Goal: Information Seeking & Learning: Learn about a topic

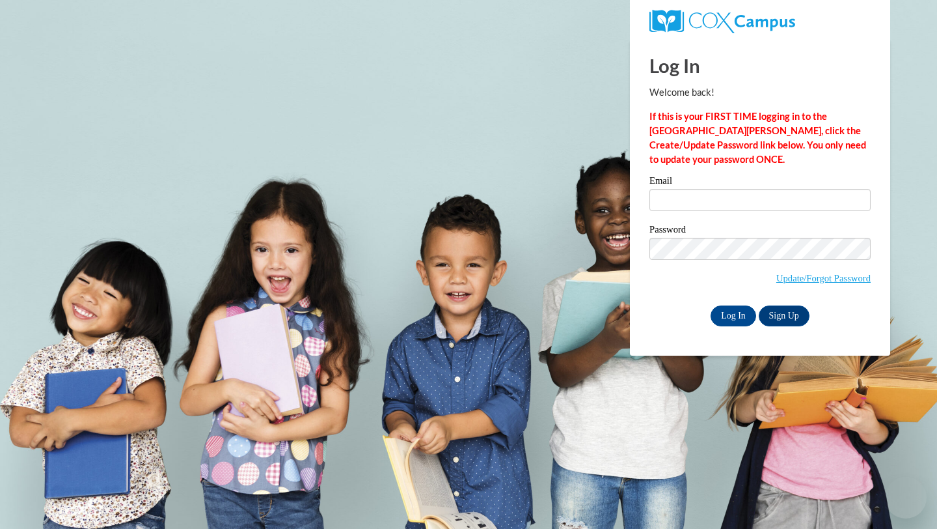
click at [685, 197] on input "Email" at bounding box center [760, 200] width 221 height 22
type input "jkolgen@sasd.net"
click at [741, 316] on input "Log In" at bounding box center [734, 315] width 46 height 21
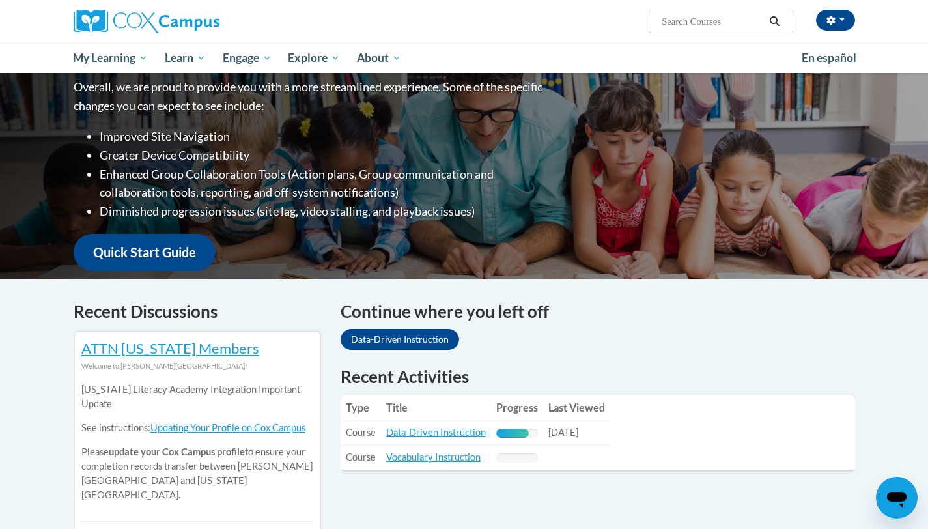
scroll to position [411, 0]
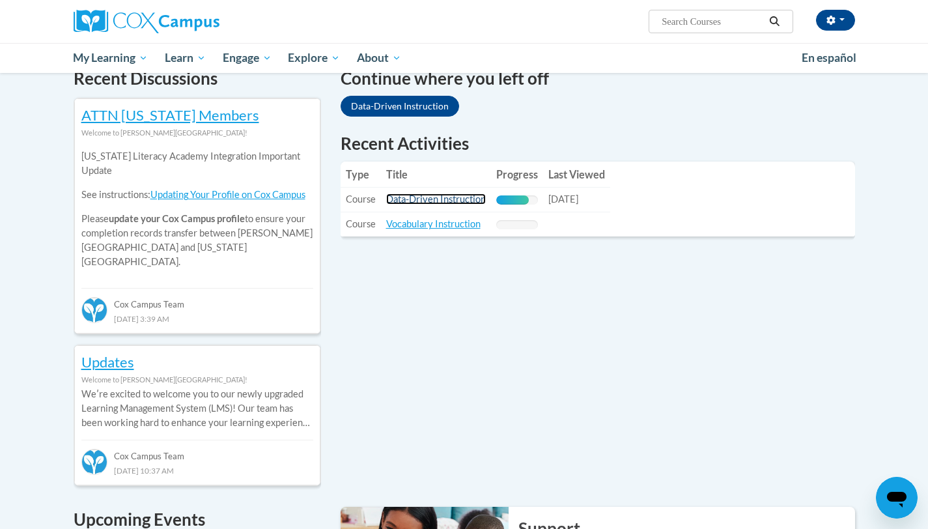
click at [428, 202] on link "Data-Driven Instruction" at bounding box center [436, 198] width 100 height 11
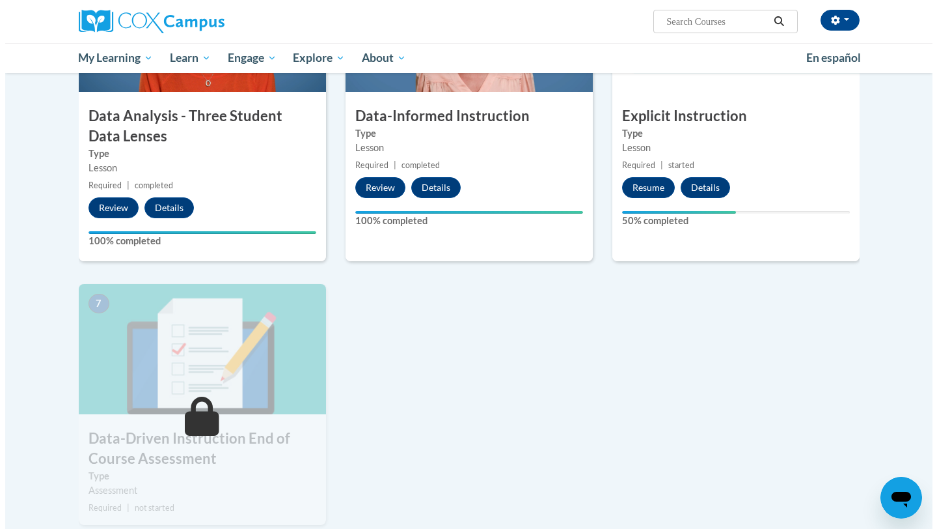
scroll to position [746, 0]
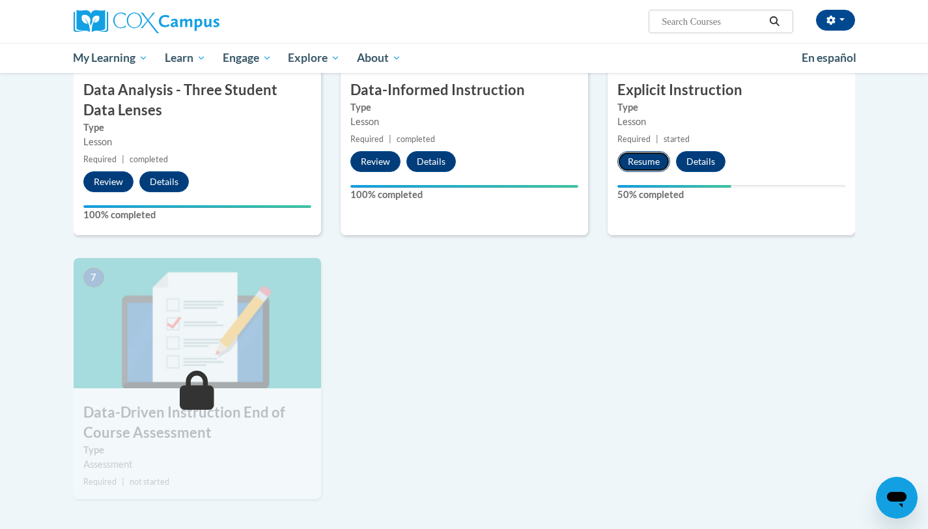
click at [645, 167] on button "Resume" at bounding box center [643, 161] width 53 height 21
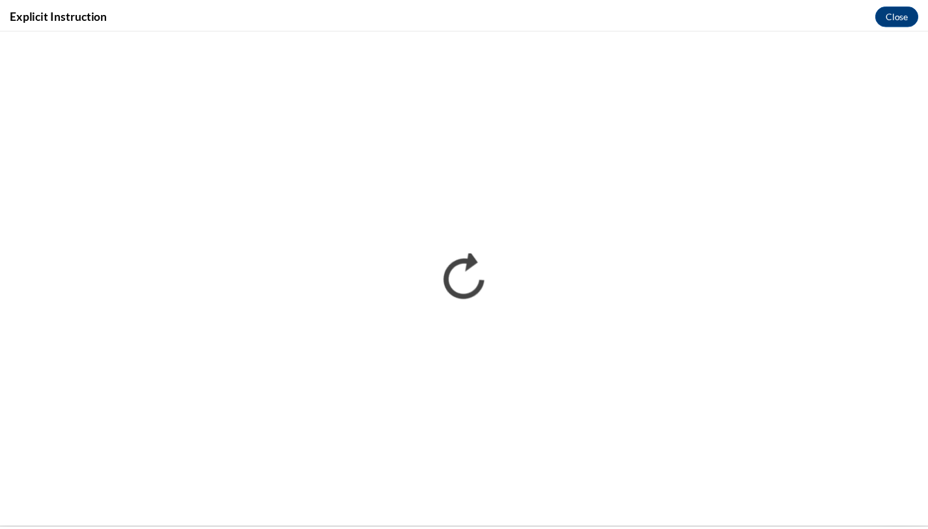
scroll to position [0, 0]
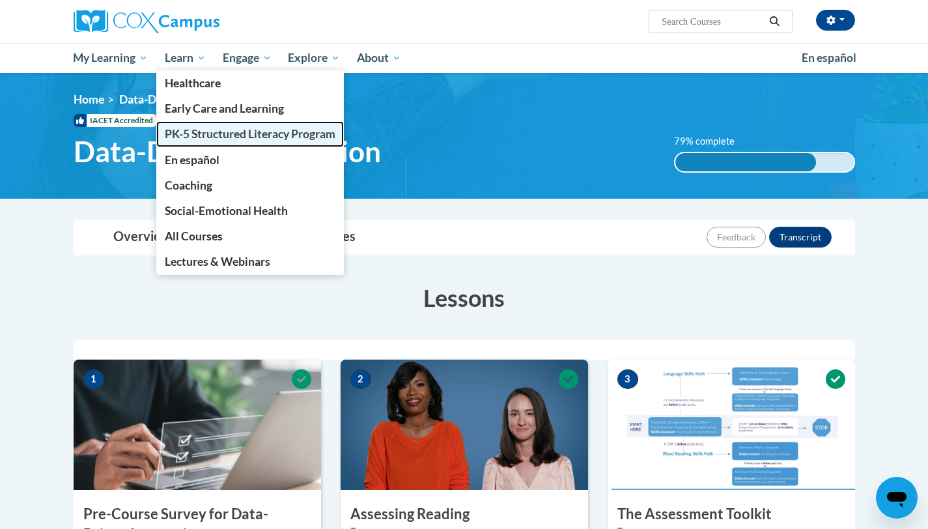
click at [214, 133] on span "PK-5 Structured Literacy Program" at bounding box center [250, 134] width 171 height 14
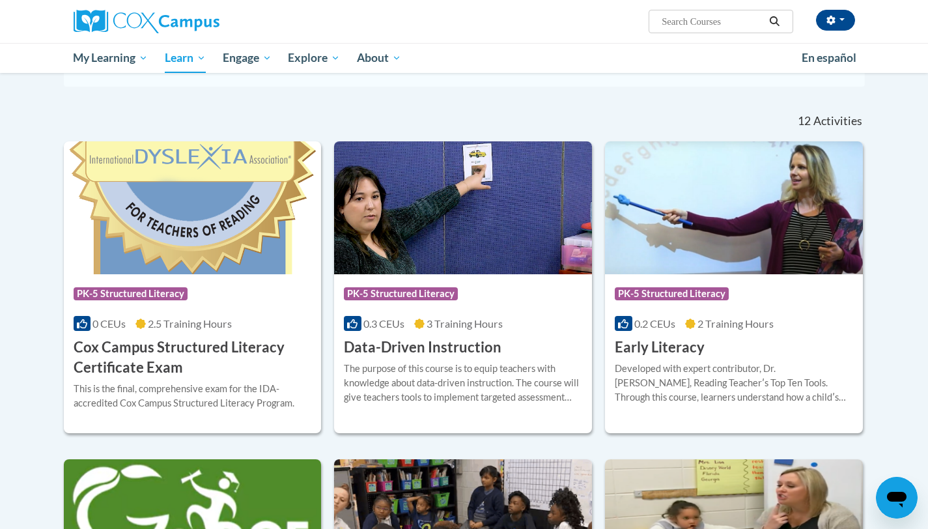
scroll to position [353, 0]
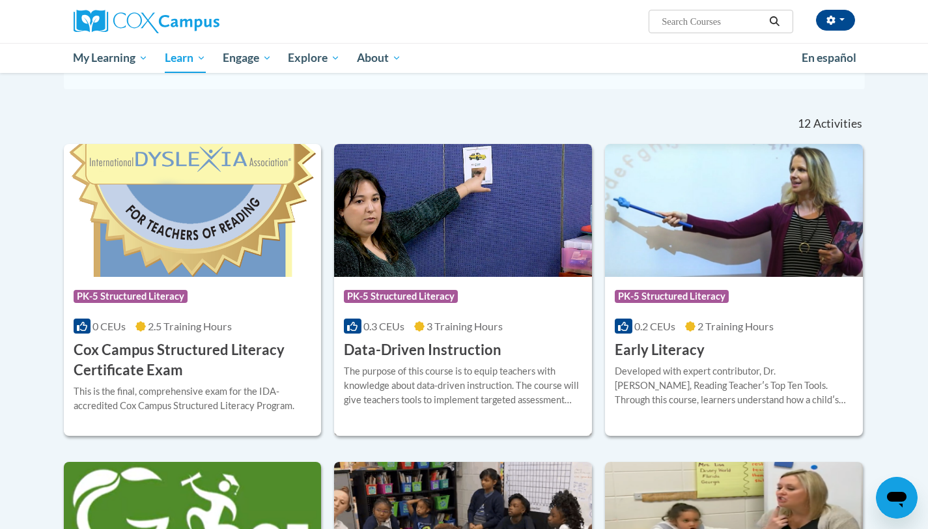
click at [467, 228] on img at bounding box center [463, 210] width 258 height 133
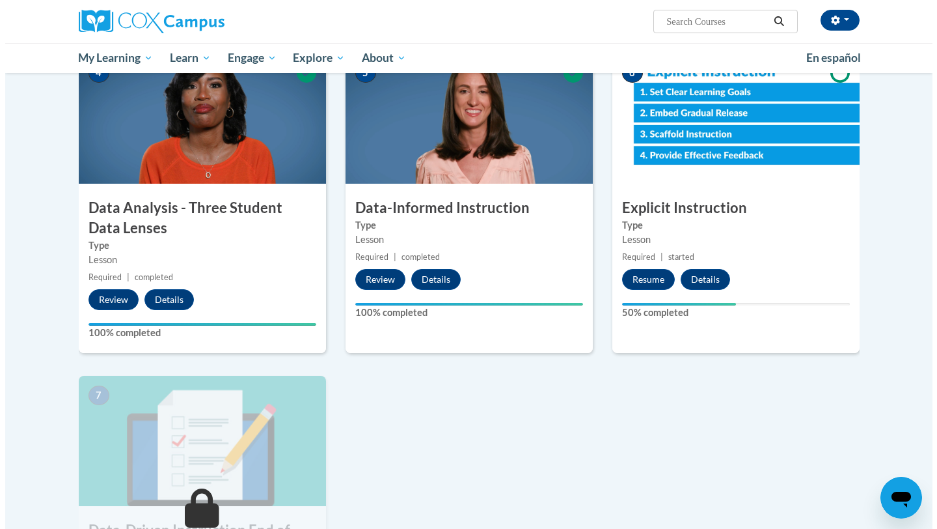
scroll to position [627, 0]
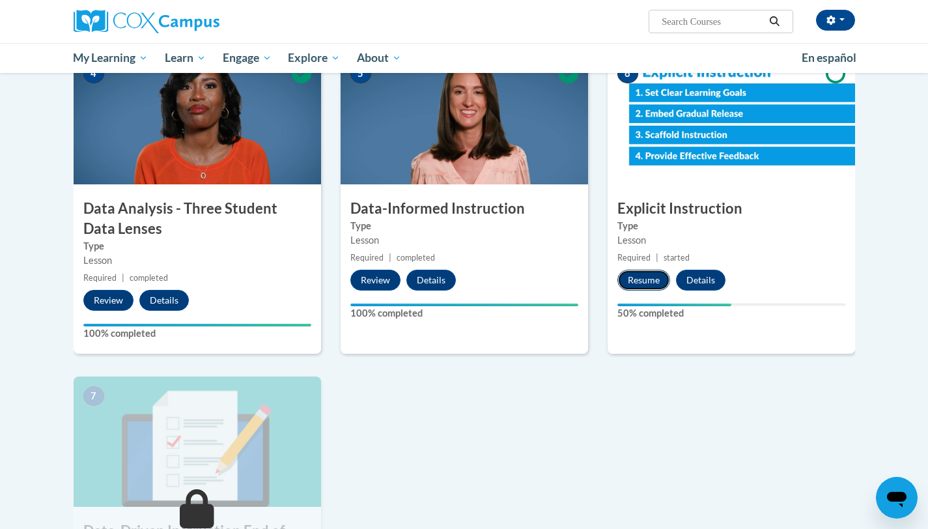
click at [635, 280] on button "Resume" at bounding box center [643, 279] width 53 height 21
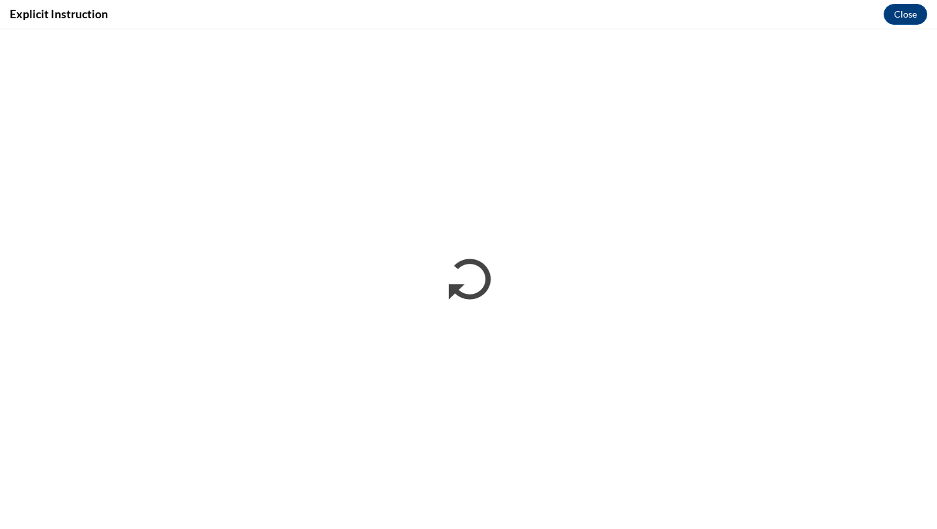
scroll to position [0, 0]
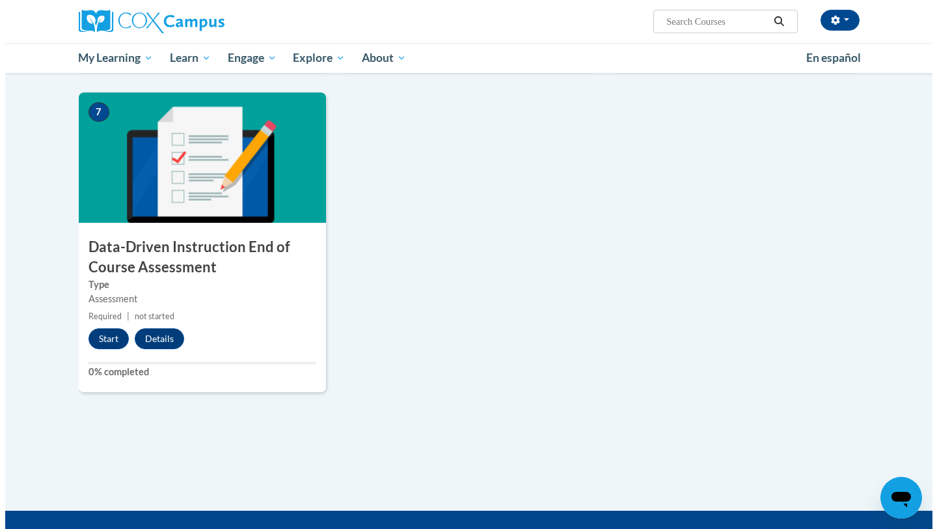
scroll to position [773, 0]
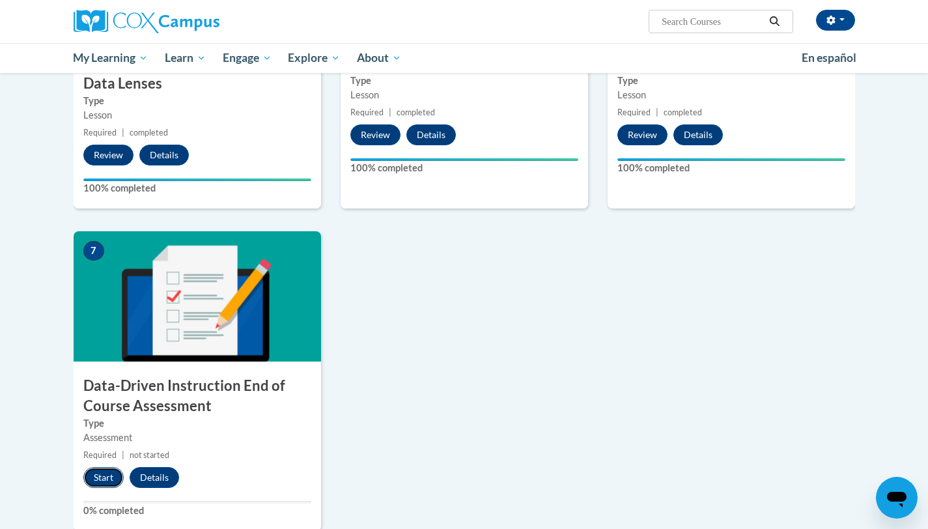
click at [95, 477] on button "Start" at bounding box center [103, 477] width 40 height 21
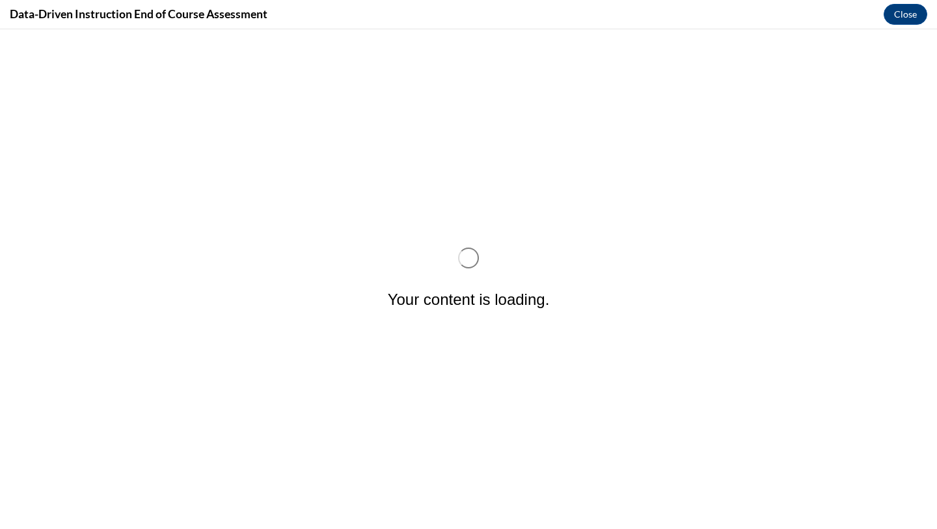
scroll to position [0, 0]
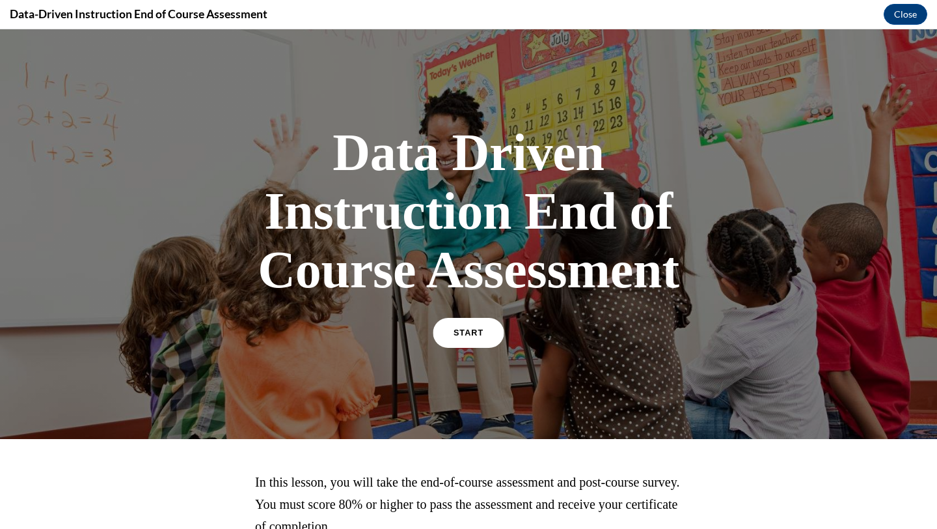
click at [443, 331] on link "START" at bounding box center [468, 333] width 71 height 30
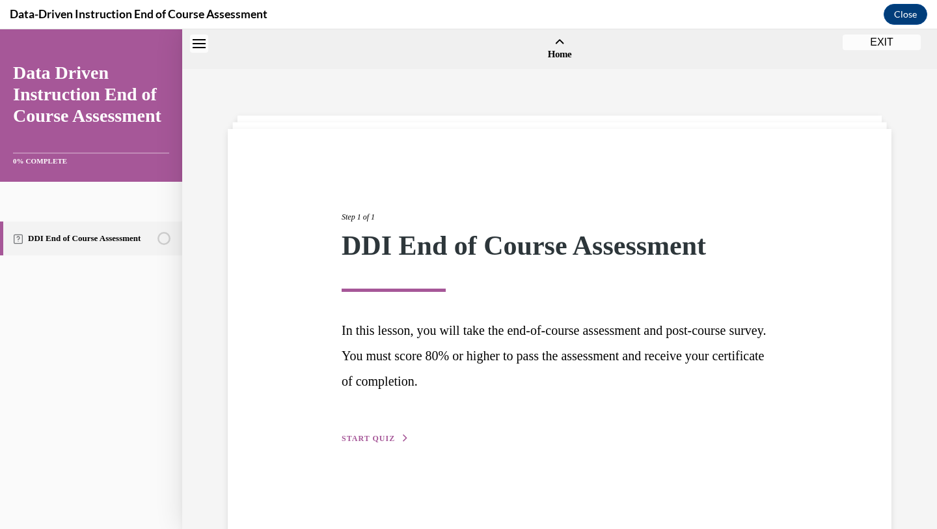
scroll to position [40, 0]
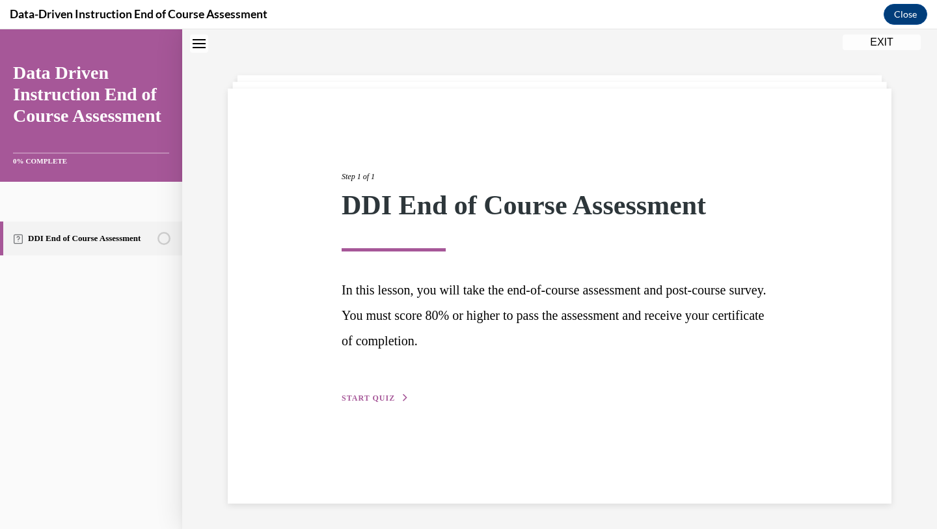
click at [381, 404] on div "Step 1 of 1 DDI End of Course Assessment In this lesson, you will take the end-…" at bounding box center [560, 273] width 456 height 264
click at [392, 399] on button "START QUIZ" at bounding box center [376, 398] width 68 height 12
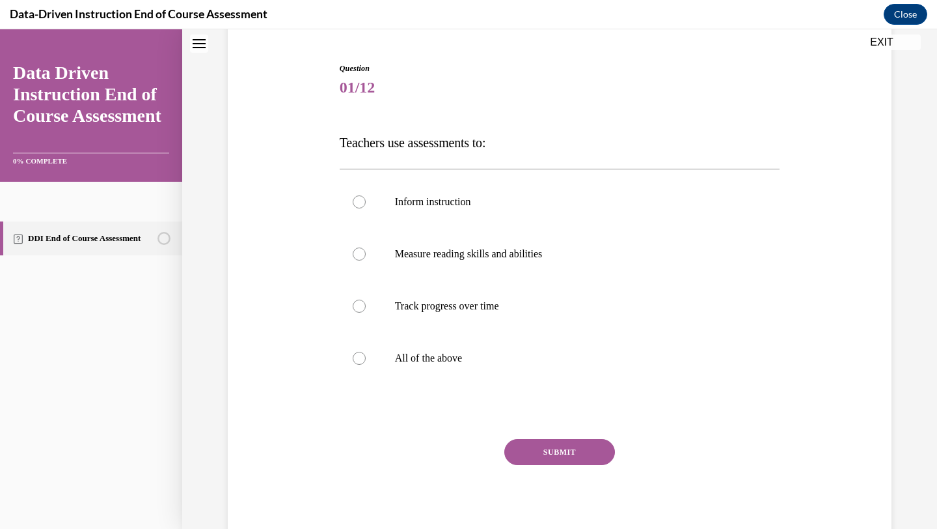
scroll to position [118, 0]
click at [376, 353] on label "All of the above" at bounding box center [560, 359] width 441 height 52
click at [366, 353] on input "All of the above" at bounding box center [359, 358] width 13 height 13
radio input "true"
click at [570, 450] on button "SUBMIT" at bounding box center [559, 452] width 111 height 26
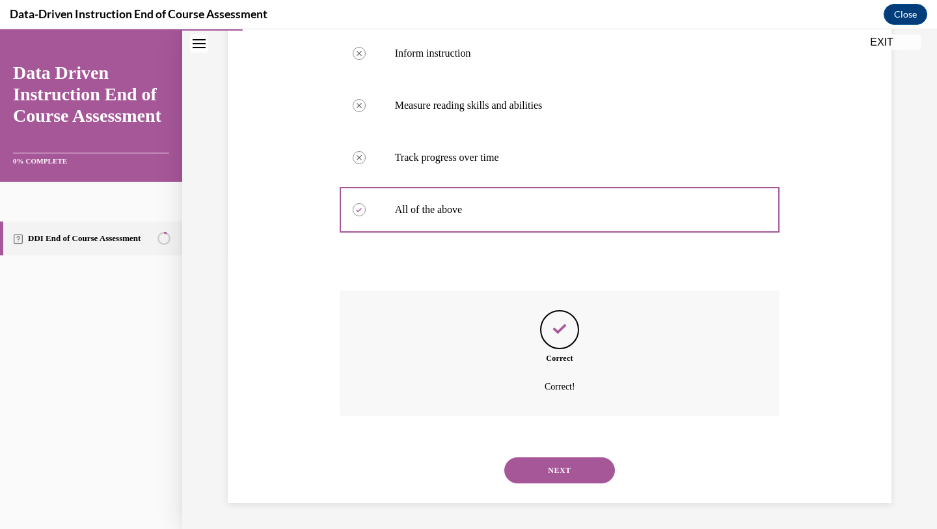
click at [571, 467] on button "NEXT" at bounding box center [559, 470] width 111 height 26
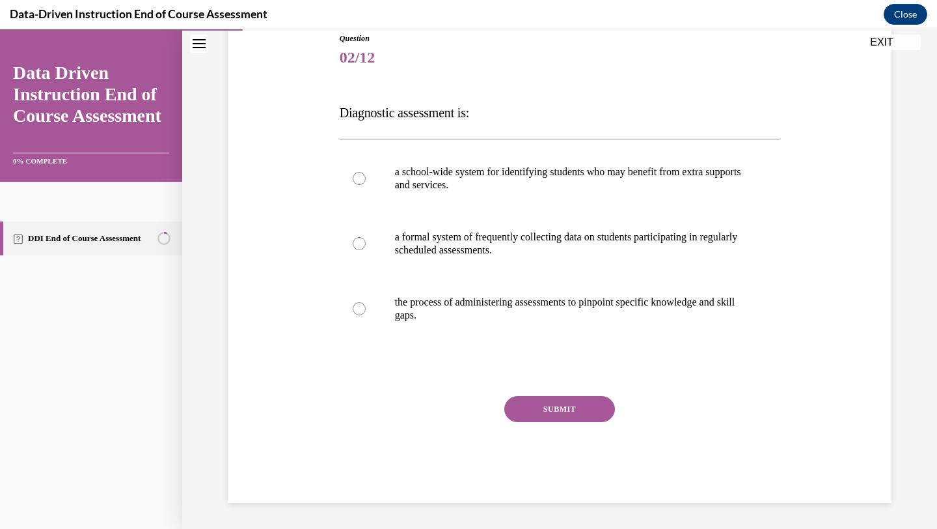
scroll to position [144, 0]
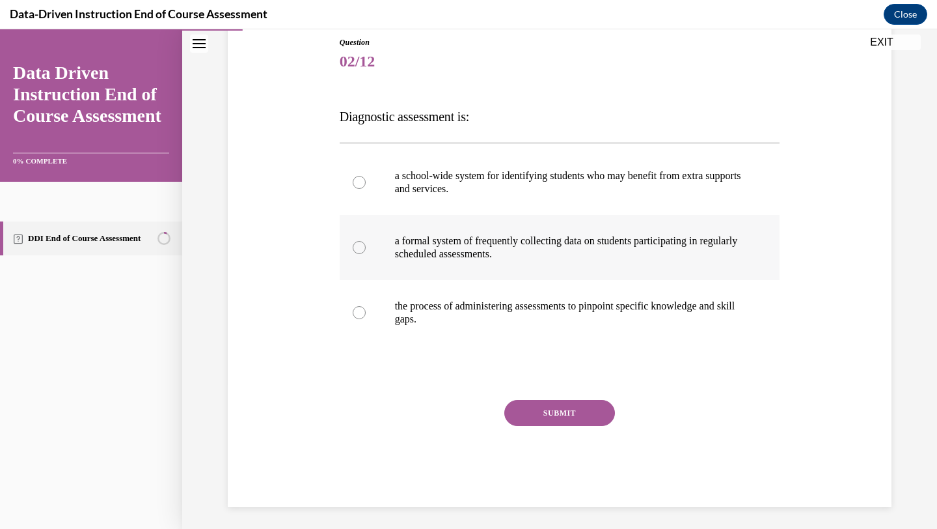
click at [469, 250] on p "a formal system of frequently collecting data on students participating in regu…" at bounding box center [571, 247] width 353 height 26
click at [366, 250] on input "a formal system of frequently collecting data on students participating in regu…" at bounding box center [359, 247] width 13 height 13
radio input "true"
click at [549, 424] on button "SUBMIT" at bounding box center [559, 413] width 111 height 26
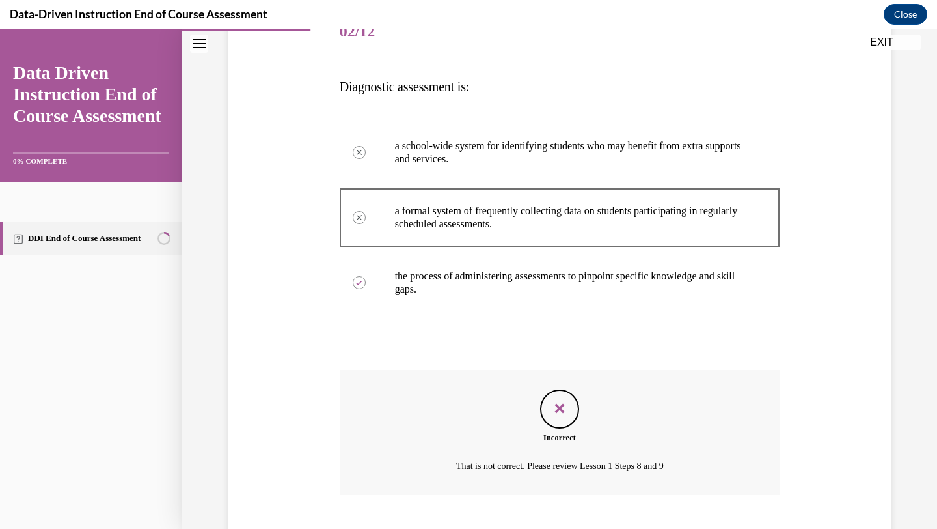
scroll to position [254, 0]
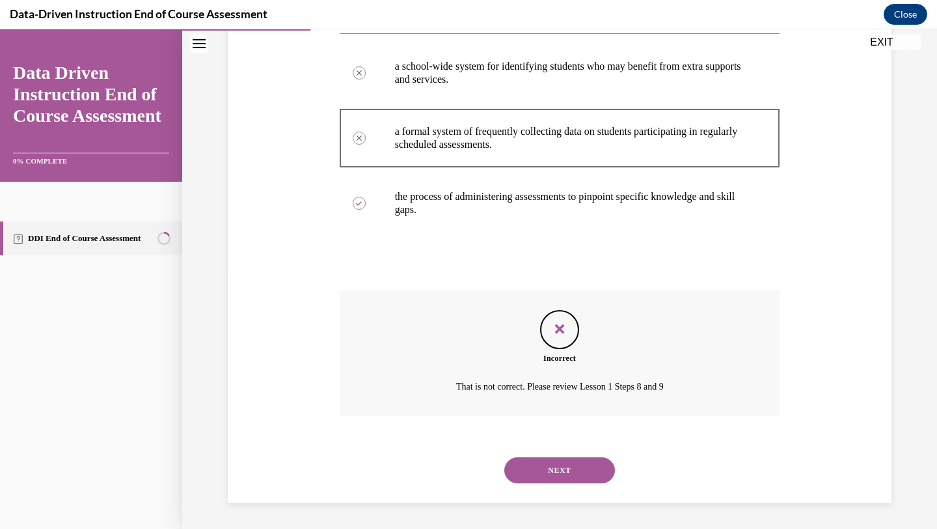
click at [574, 460] on button "NEXT" at bounding box center [559, 470] width 111 height 26
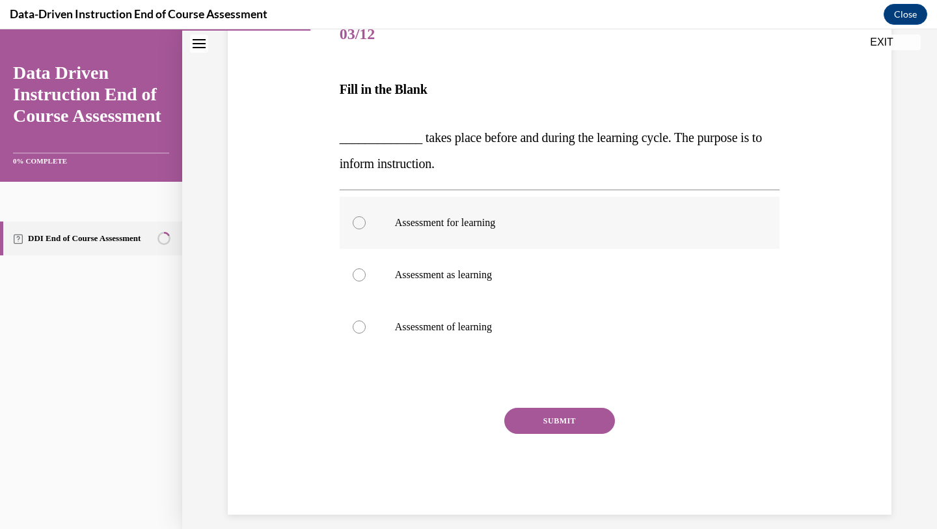
scroll to position [171, 0]
drag, startPoint x: 465, startPoint y: 217, endPoint x: 480, endPoint y: 280, distance: 64.1
click at [465, 217] on p "Assessment for learning" at bounding box center [571, 223] width 353 height 13
click at [366, 217] on input "Assessment for learning" at bounding box center [359, 223] width 13 height 13
radio input "true"
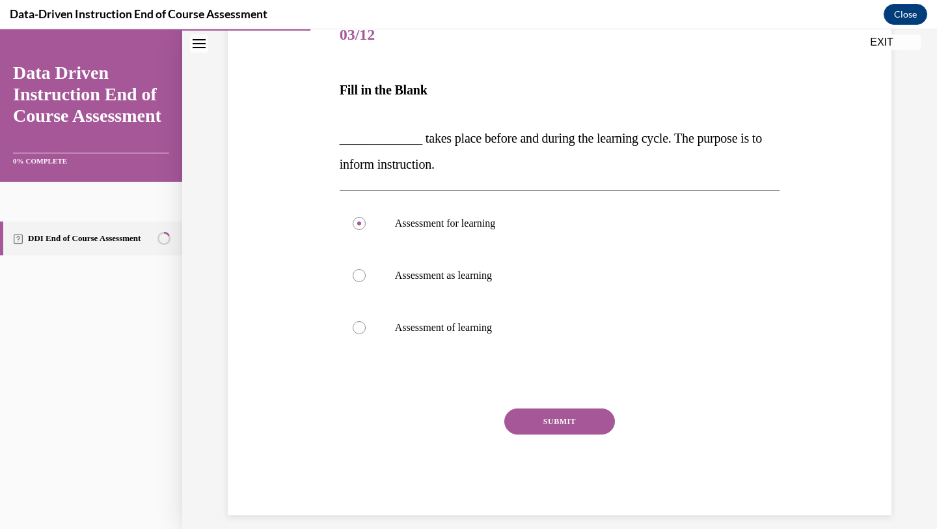
click at [538, 421] on button "SUBMIT" at bounding box center [559, 421] width 111 height 26
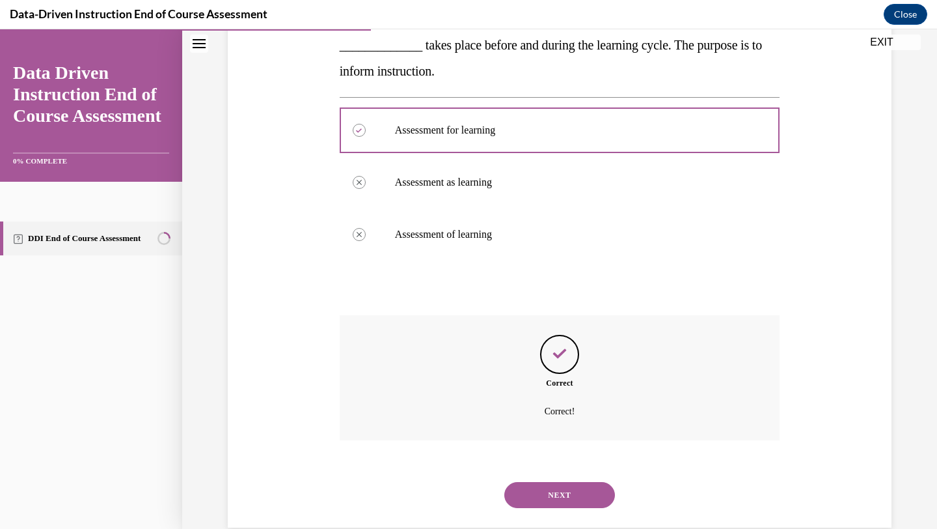
scroll to position [289, 0]
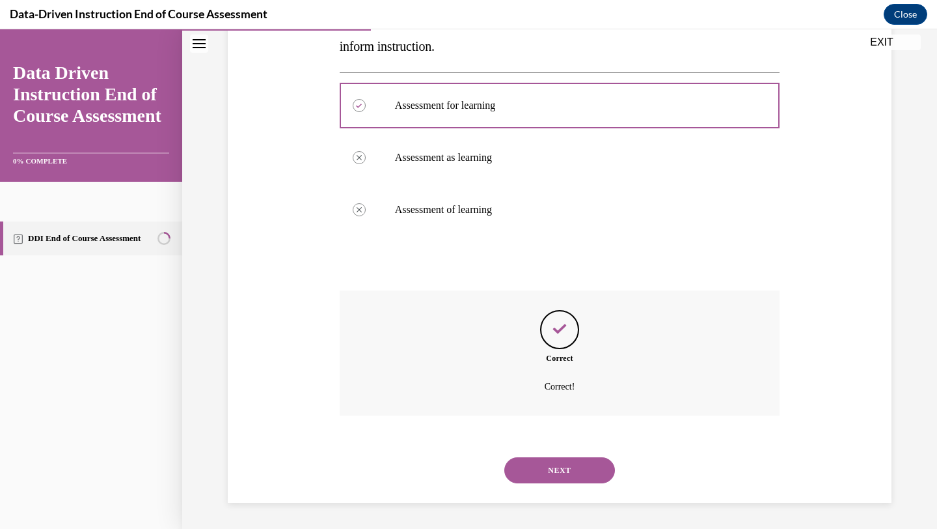
click at [568, 461] on button "NEXT" at bounding box center [559, 470] width 111 height 26
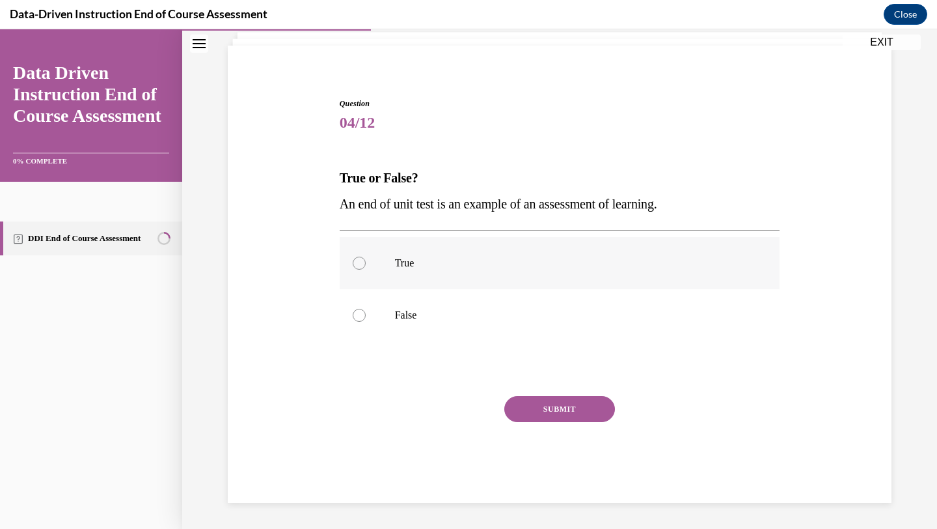
click at [439, 256] on p "True" at bounding box center [571, 262] width 353 height 13
click at [366, 256] on input "True" at bounding box center [359, 262] width 13 height 13
radio input "true"
click at [510, 405] on button "SUBMIT" at bounding box center [559, 409] width 111 height 26
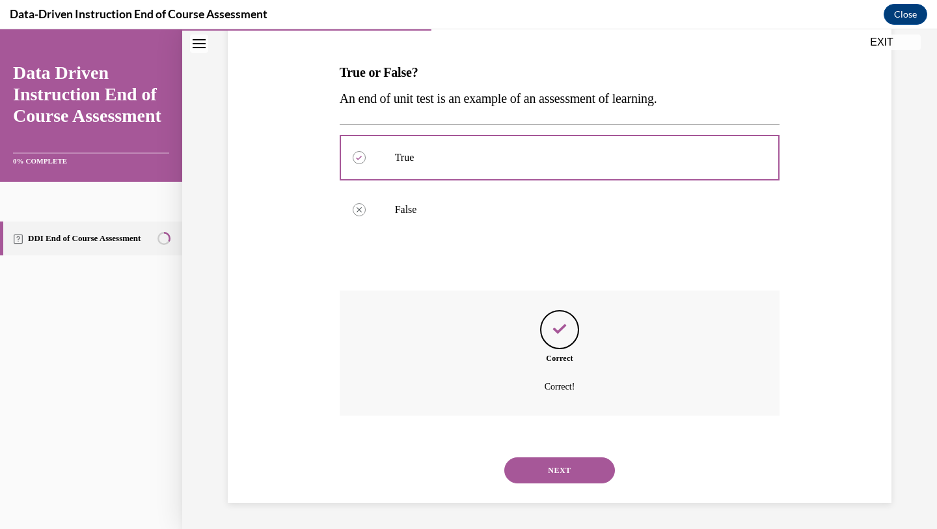
click at [549, 476] on button "NEXT" at bounding box center [559, 470] width 111 height 26
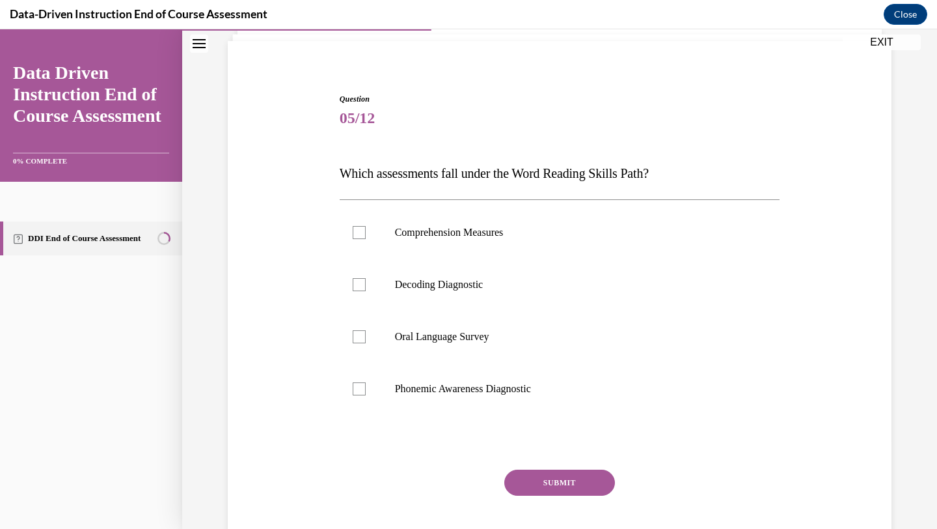
scroll to position [85, 0]
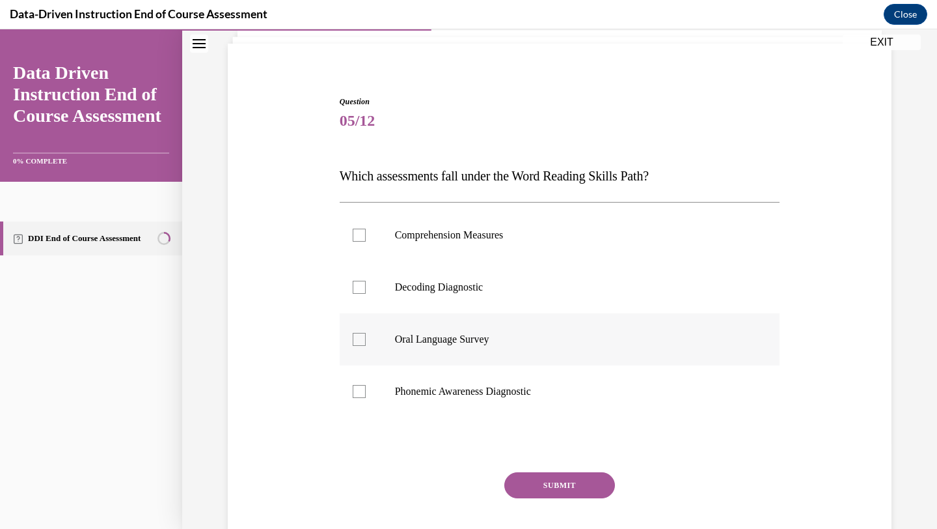
click at [437, 348] on label "Oral Language Survey" at bounding box center [560, 339] width 441 height 52
click at [366, 346] on input "Oral Language Survey" at bounding box center [359, 339] width 13 height 13
checkbox input "true"
click at [436, 387] on p "Phonemic Awareness Diagnostic" at bounding box center [571, 391] width 353 height 13
click at [366, 387] on input "Phonemic Awareness Diagnostic" at bounding box center [359, 391] width 13 height 13
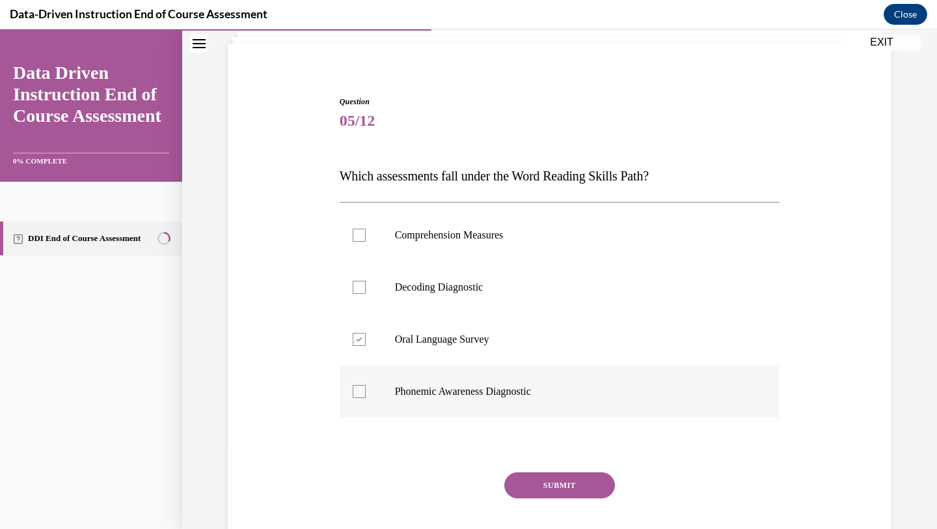
checkbox input "true"
click at [431, 297] on label "Decoding Diagnostic" at bounding box center [560, 287] width 441 height 52
click at [366, 294] on input "Decoding Diagnostic" at bounding box center [359, 287] width 13 height 13
checkbox input "true"
click at [423, 238] on p "Comprehension Measures" at bounding box center [571, 234] width 353 height 13
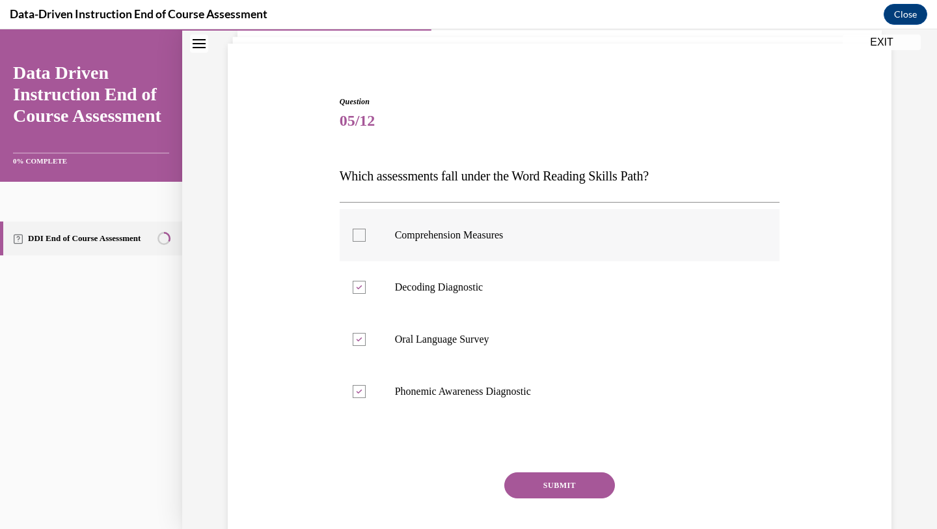
click at [366, 238] on input "Comprehension Measures" at bounding box center [359, 234] width 13 height 13
checkbox input "true"
click at [555, 487] on button "SUBMIT" at bounding box center [559, 485] width 111 height 26
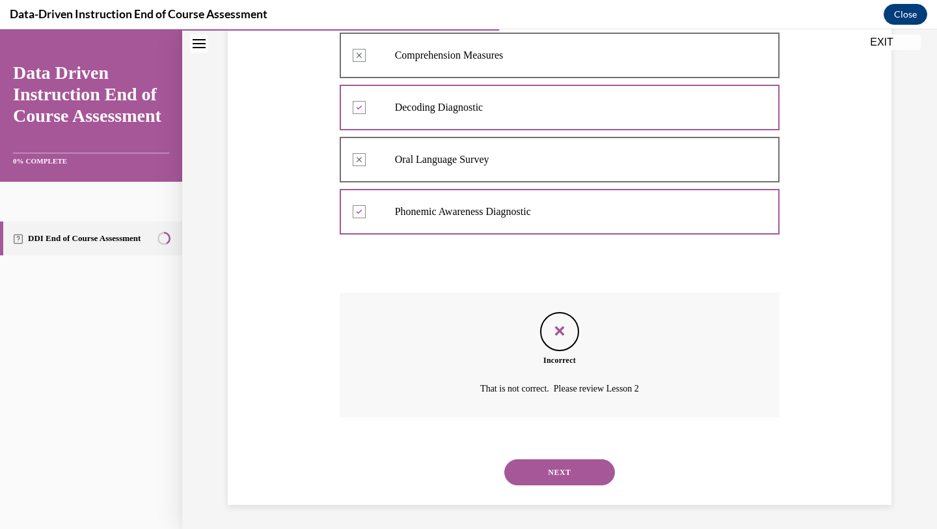
scroll to position [267, 0]
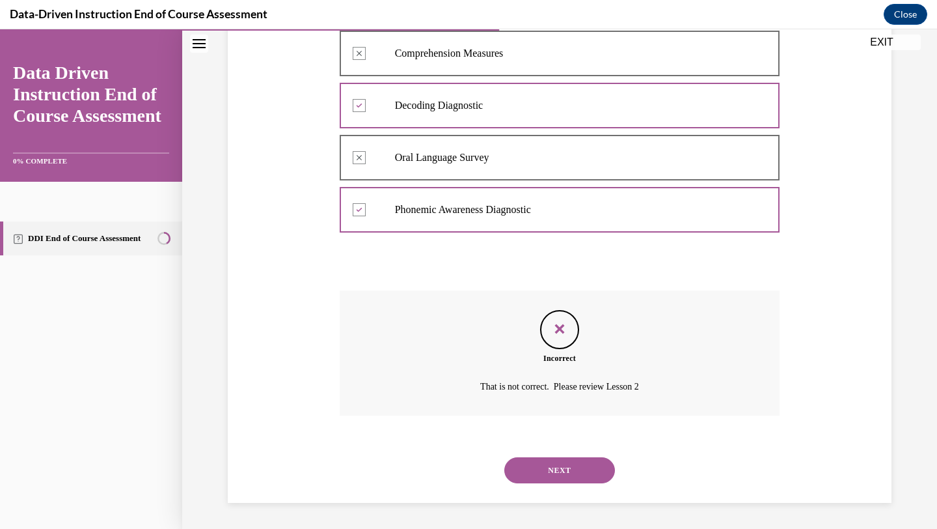
click at [566, 482] on button "NEXT" at bounding box center [559, 470] width 111 height 26
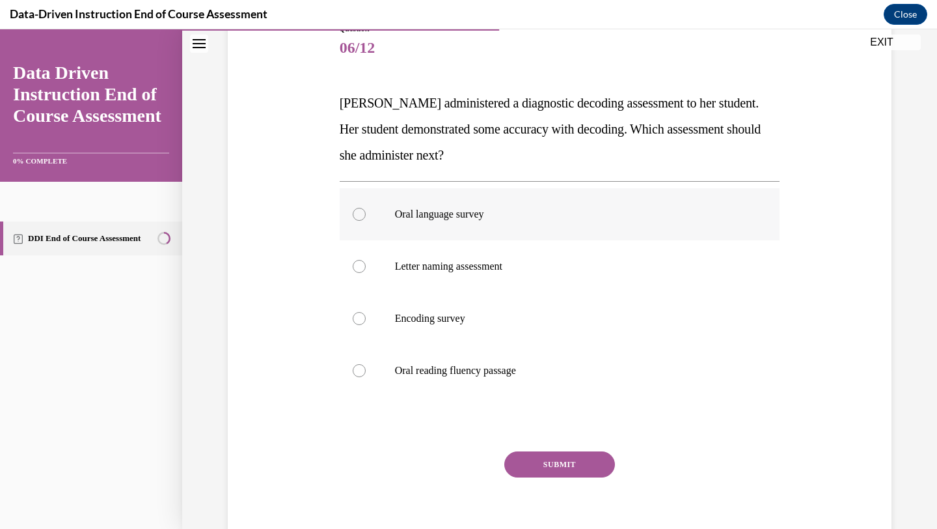
scroll to position [160, 0]
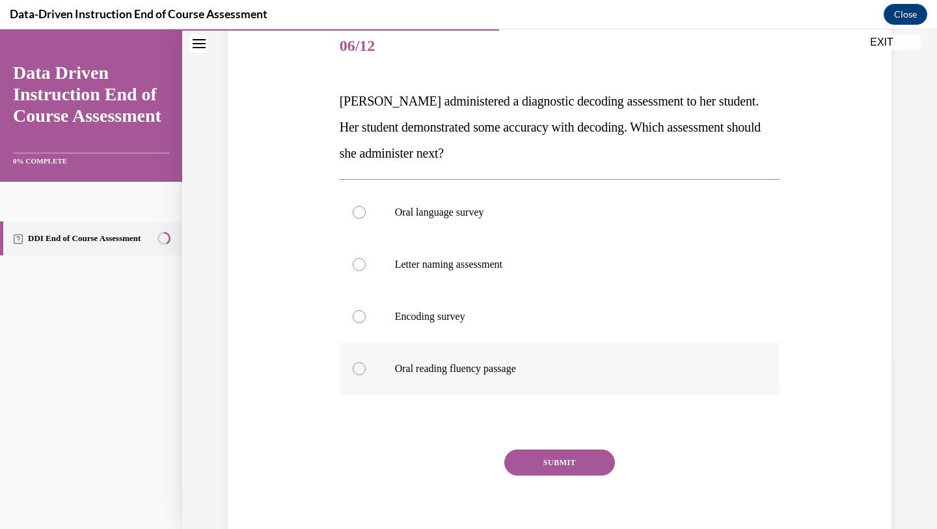
click at [491, 360] on label "Oral reading fluency passage" at bounding box center [560, 368] width 441 height 52
click at [366, 362] on input "Oral reading fluency passage" at bounding box center [359, 368] width 13 height 13
radio input "true"
click at [575, 458] on button "SUBMIT" at bounding box center [559, 462] width 111 height 26
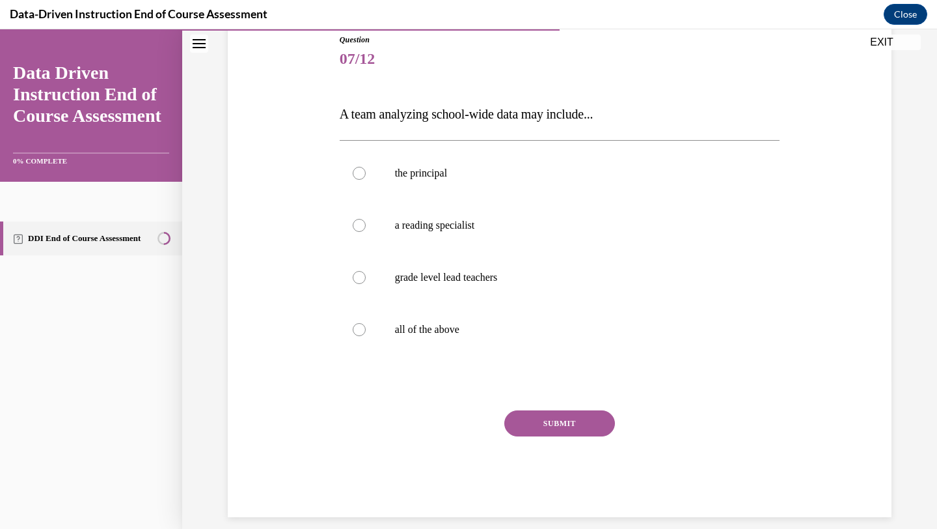
scroll to position [147, 0]
click at [495, 322] on label "all of the above" at bounding box center [560, 329] width 441 height 52
click at [366, 323] on input "all of the above" at bounding box center [359, 329] width 13 height 13
radio input "true"
click at [496, 234] on label "a reading specialist" at bounding box center [560, 225] width 441 height 52
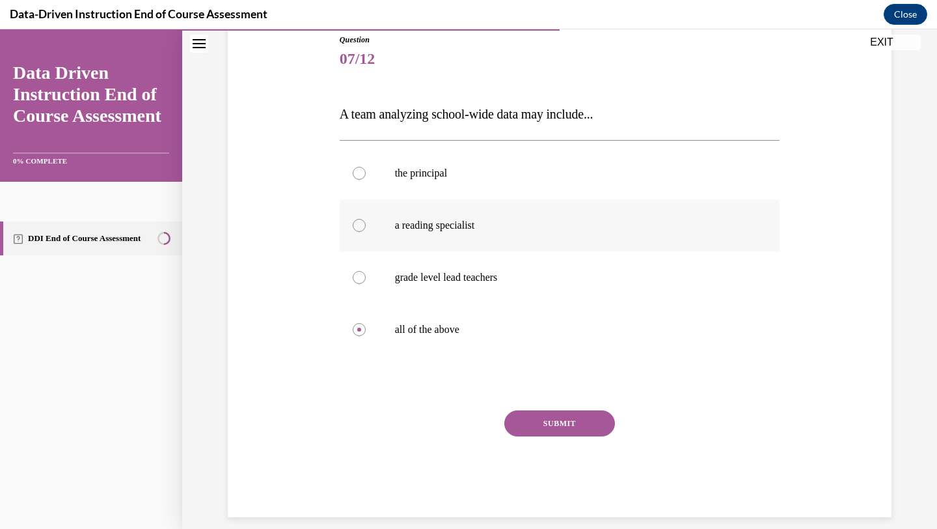
click at [366, 232] on input "a reading specialist" at bounding box center [359, 225] width 13 height 13
radio input "true"
click at [562, 420] on button "SUBMIT" at bounding box center [559, 423] width 111 height 26
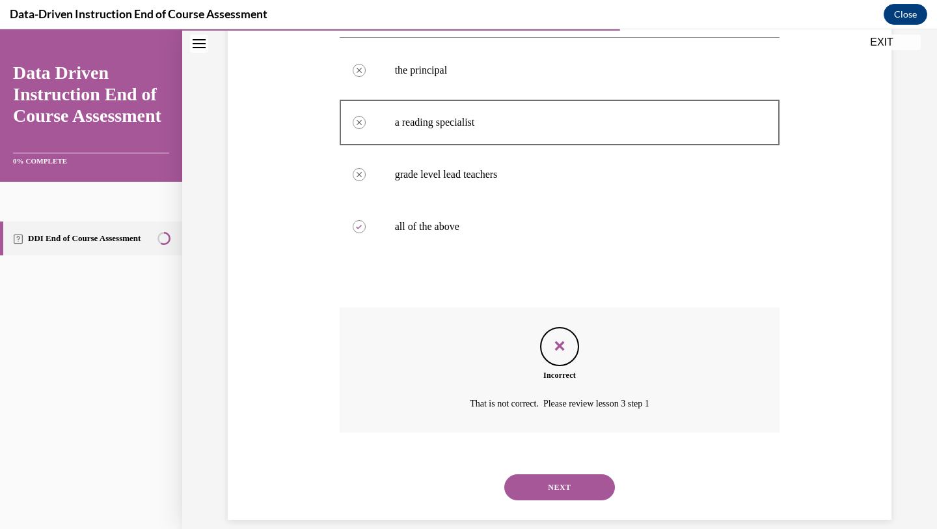
scroll to position [267, 0]
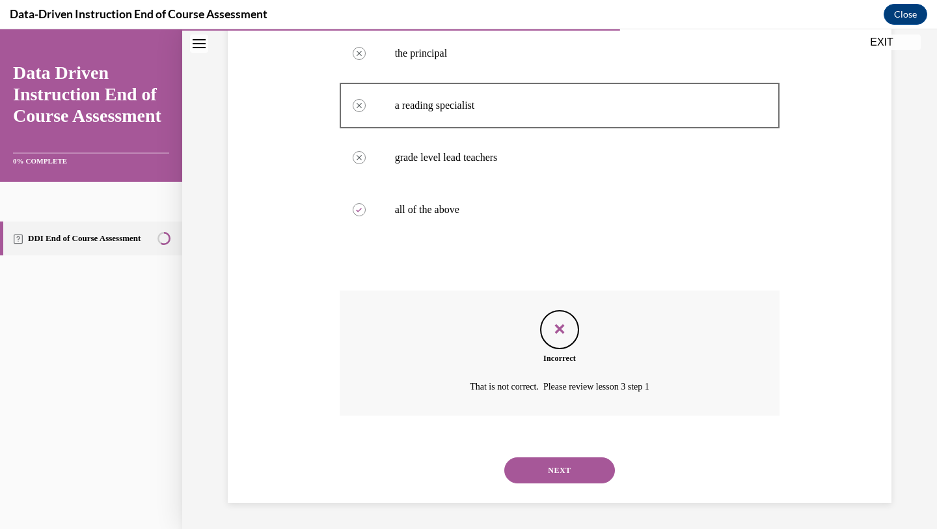
click at [553, 460] on button "NEXT" at bounding box center [559, 470] width 111 height 26
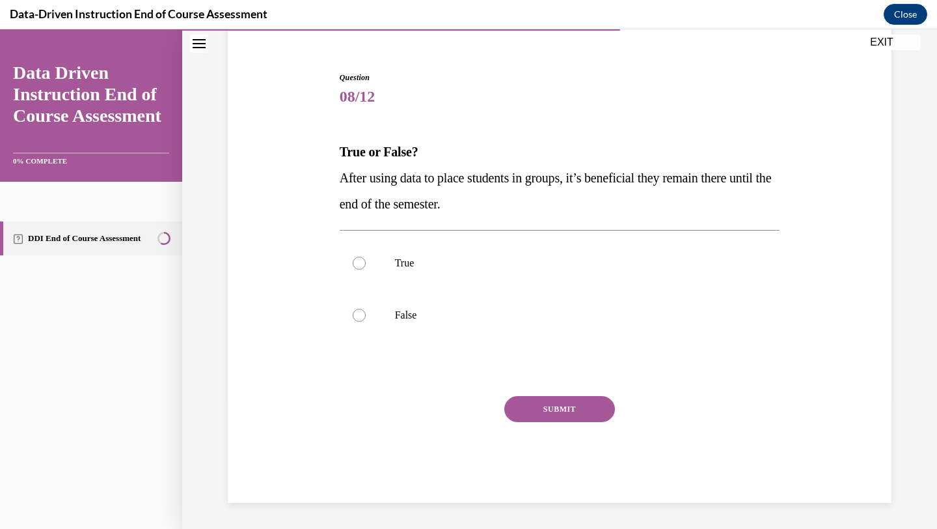
scroll to position [109, 0]
click at [450, 300] on label "False" at bounding box center [560, 315] width 441 height 52
click at [366, 309] on input "False" at bounding box center [359, 315] width 13 height 13
radio input "true"
click at [573, 409] on button "SUBMIT" at bounding box center [559, 409] width 111 height 26
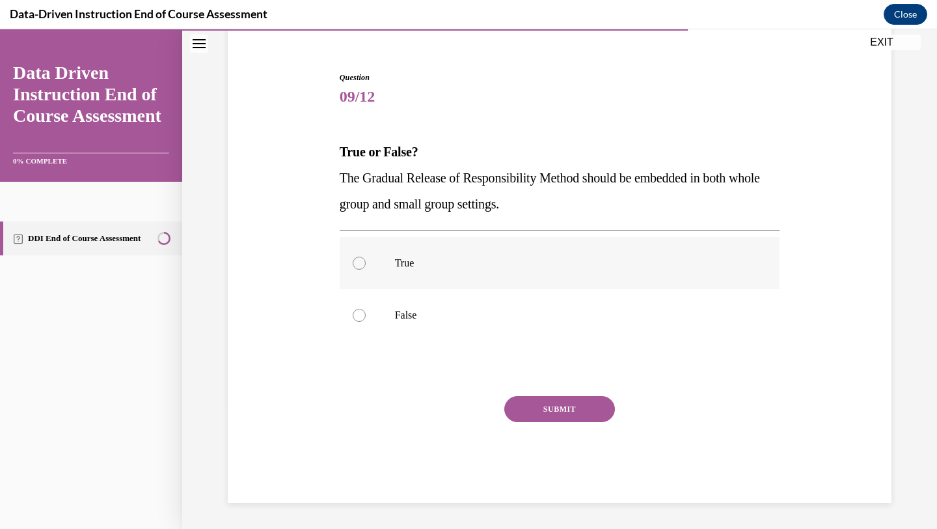
click at [406, 264] on p "True" at bounding box center [571, 262] width 353 height 13
click at [366, 264] on input "True" at bounding box center [359, 262] width 13 height 13
radio input "true"
click at [522, 398] on button "SUBMIT" at bounding box center [559, 409] width 111 height 26
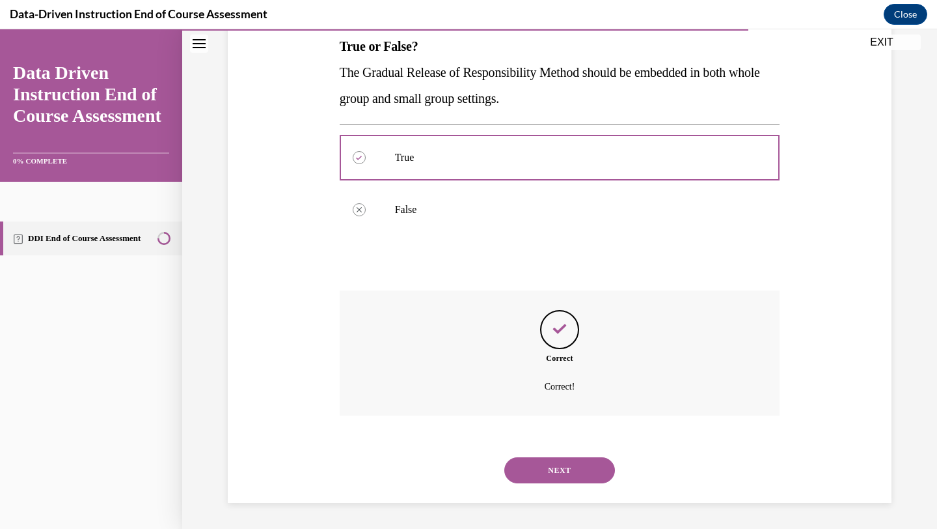
click at [542, 464] on button "NEXT" at bounding box center [559, 470] width 111 height 26
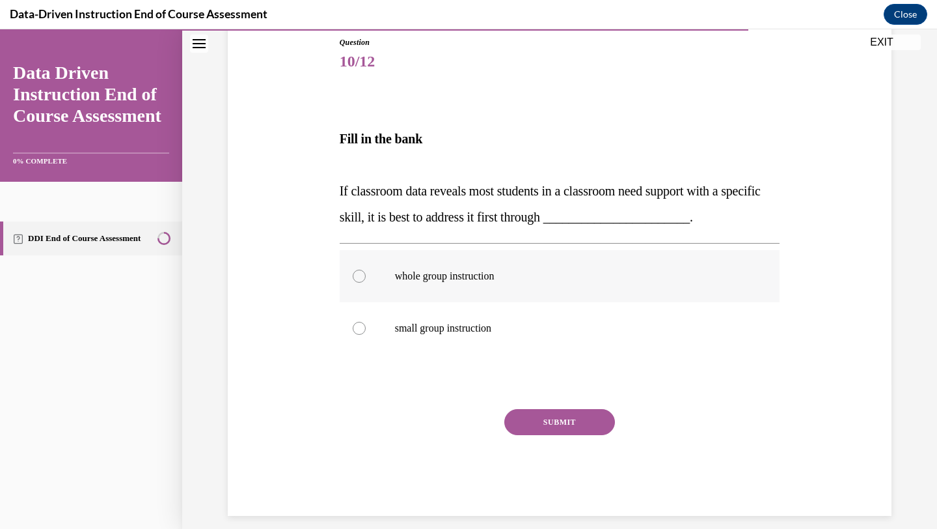
click at [450, 273] on p "whole group instruction" at bounding box center [571, 275] width 353 height 13
click at [366, 273] on input "whole group instruction" at bounding box center [359, 275] width 13 height 13
radio input "true"
click at [566, 422] on button "SUBMIT" at bounding box center [559, 422] width 111 height 26
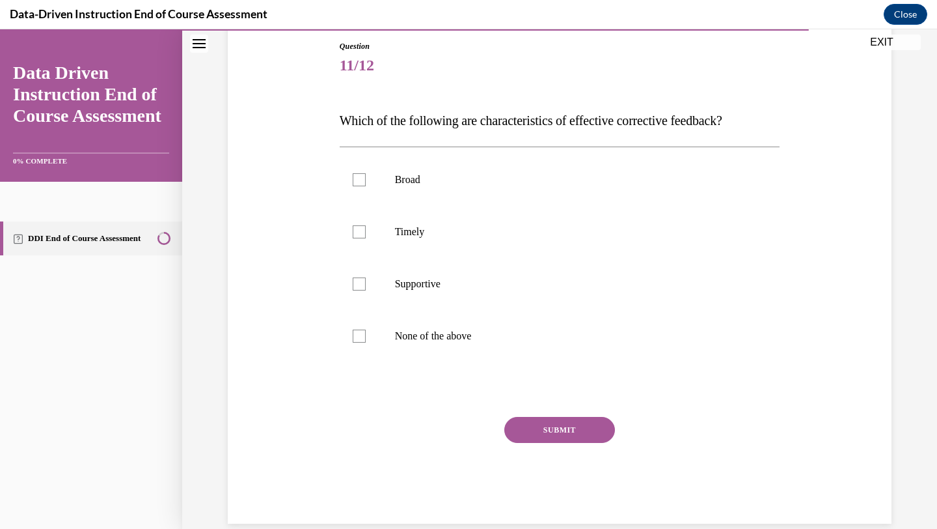
scroll to position [143, 0]
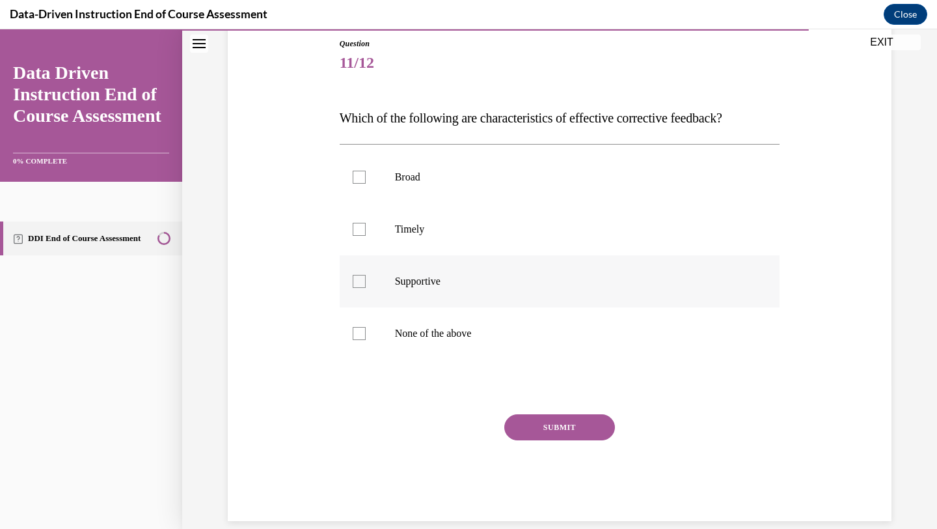
click at [437, 297] on label "Supportive" at bounding box center [560, 281] width 441 height 52
click at [366, 288] on input "Supportive" at bounding box center [359, 281] width 13 height 13
checkbox input "true"
click at [581, 441] on div "SUBMIT" at bounding box center [560, 446] width 441 height 65
click at [569, 424] on button "SUBMIT" at bounding box center [559, 427] width 111 height 26
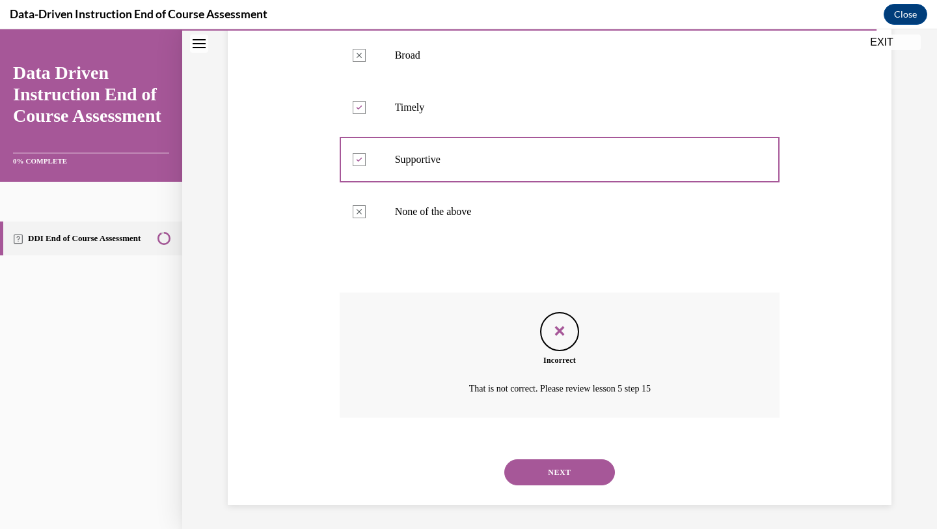
scroll to position [267, 0]
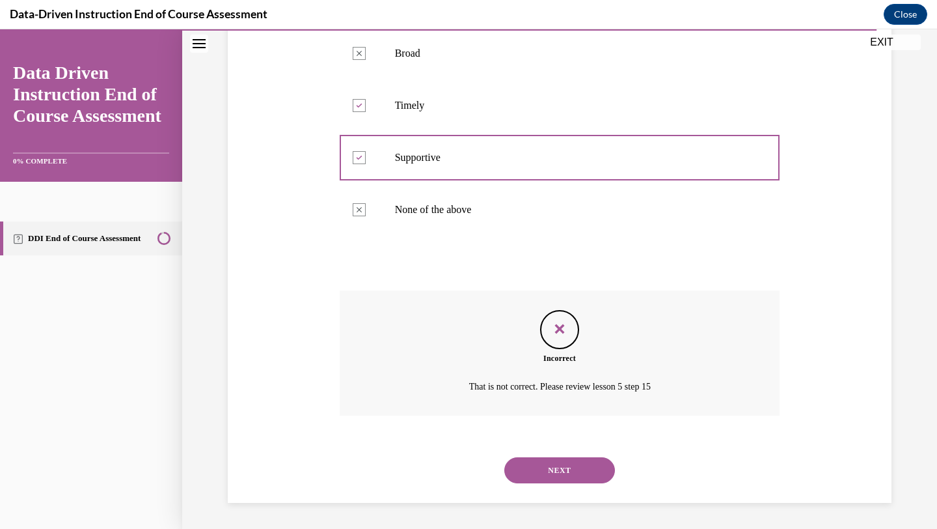
click at [577, 465] on button "NEXT" at bounding box center [559, 470] width 111 height 26
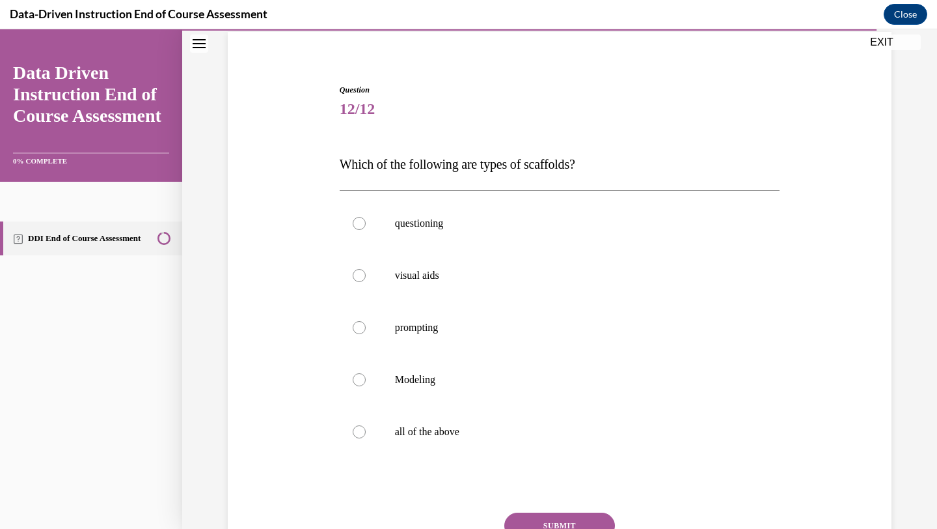
scroll to position [107, 0]
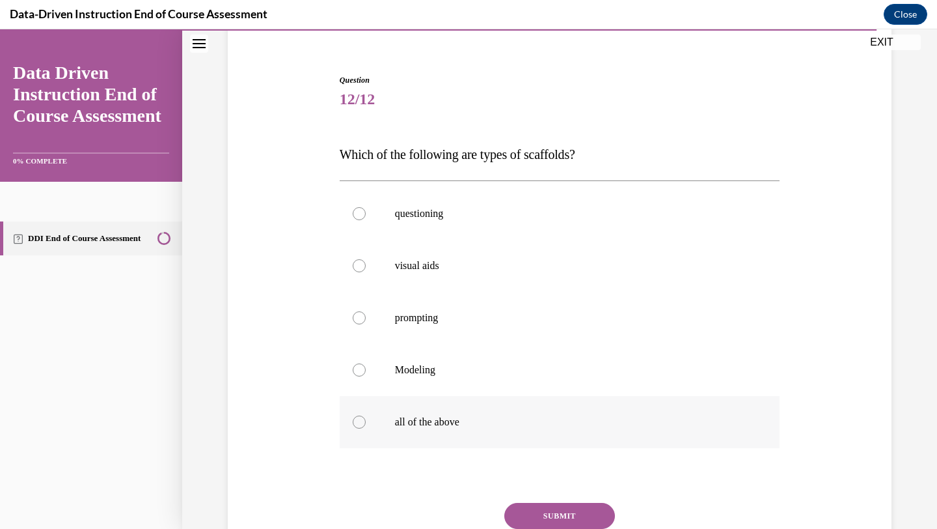
click at [450, 419] on p "all of the above" at bounding box center [571, 421] width 353 height 13
click at [366, 419] on input "all of the above" at bounding box center [359, 421] width 13 height 13
radio input "true"
click at [579, 525] on button "SUBMIT" at bounding box center [559, 515] width 111 height 26
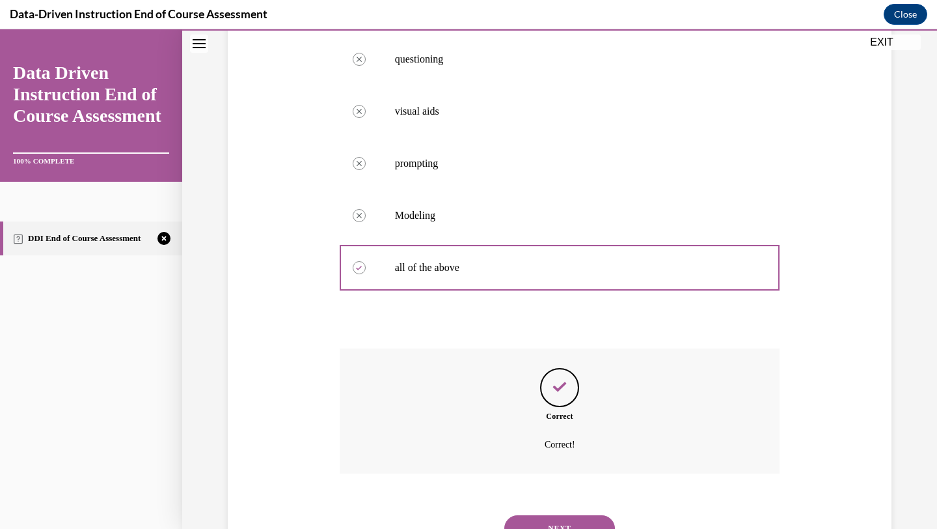
scroll to position [319, 0]
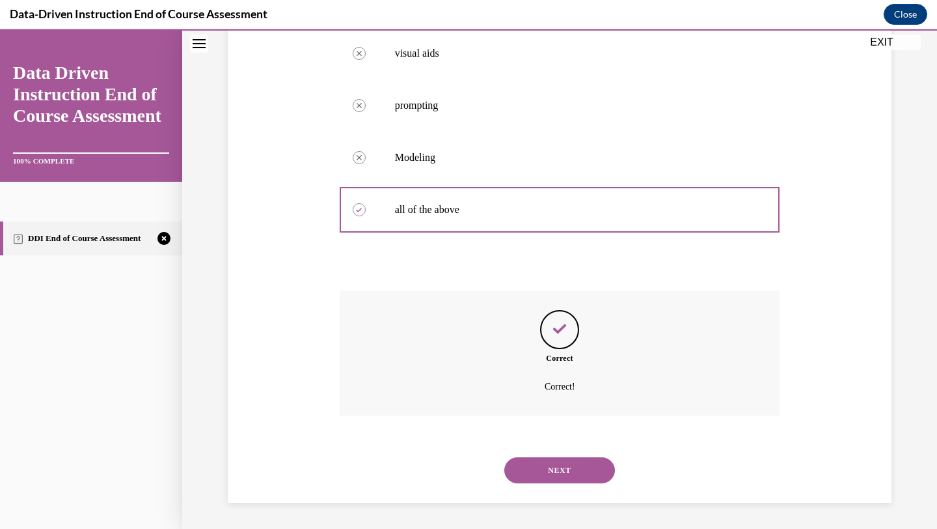
click at [528, 472] on button "NEXT" at bounding box center [559, 470] width 111 height 26
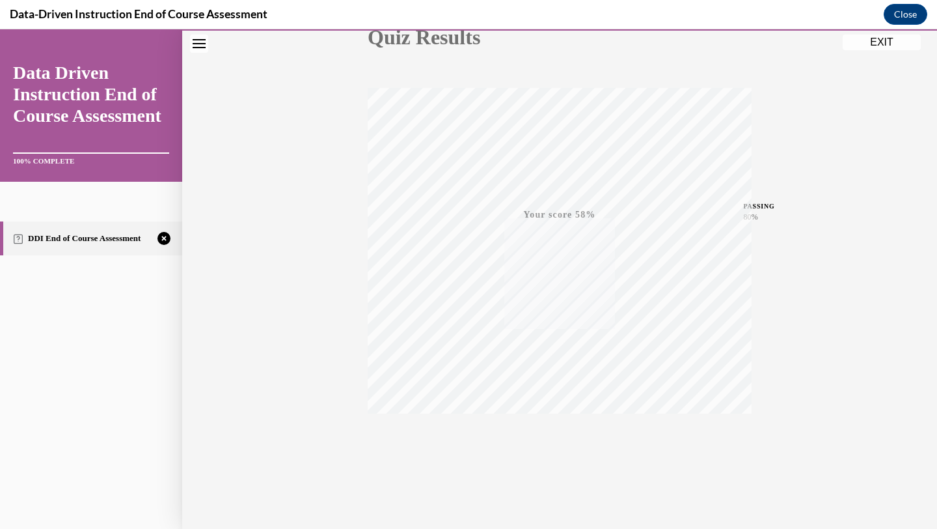
scroll to position [168, 0]
click at [555, 455] on icon "button" at bounding box center [560, 449] width 46 height 14
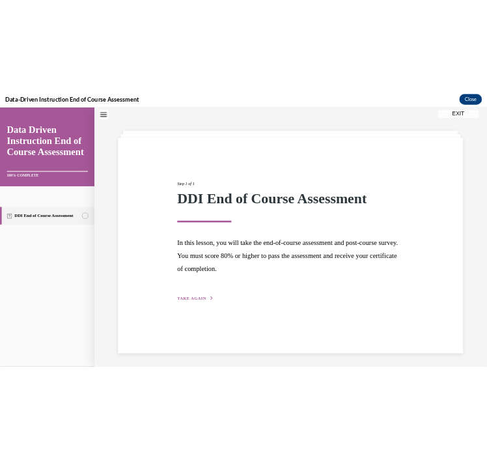
scroll to position [41, 0]
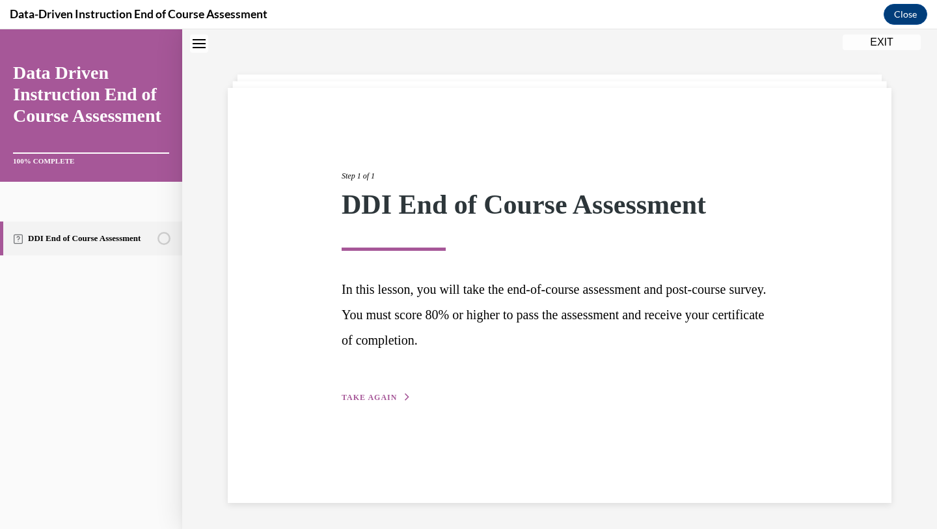
click at [385, 384] on div "Step 1 of 1 DDI End of Course Assessment In this lesson, you will take the end-…" at bounding box center [560, 272] width 456 height 264
click at [346, 394] on span "TAKE AGAIN" at bounding box center [369, 396] width 55 height 9
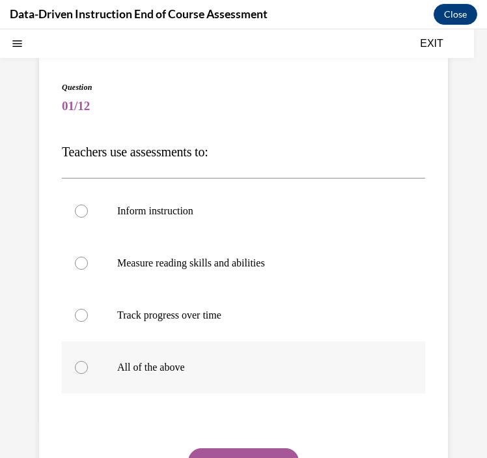
scroll to position [191, 0]
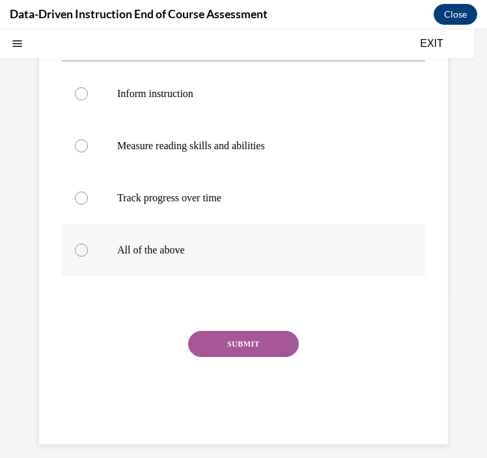
click at [155, 240] on label "All of the above" at bounding box center [243, 250] width 363 height 52
click at [88, 243] on input "All of the above" at bounding box center [81, 249] width 13 height 13
radio input "true"
click at [245, 346] on button "SUBMIT" at bounding box center [243, 344] width 111 height 26
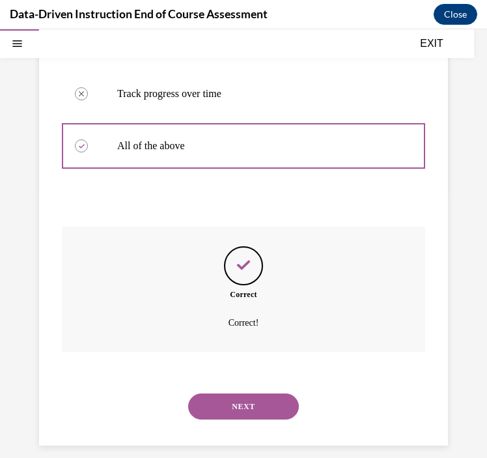
scroll to position [309, 0]
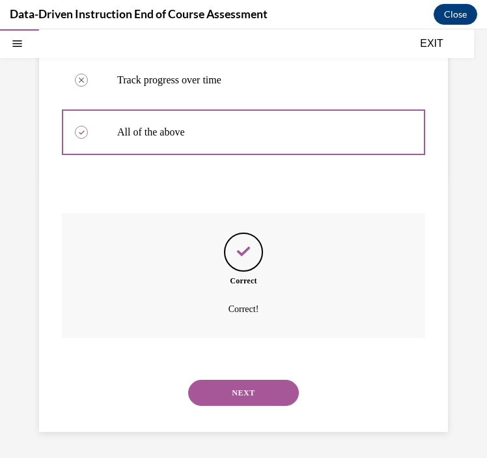
click at [243, 392] on button "NEXT" at bounding box center [243, 392] width 111 height 26
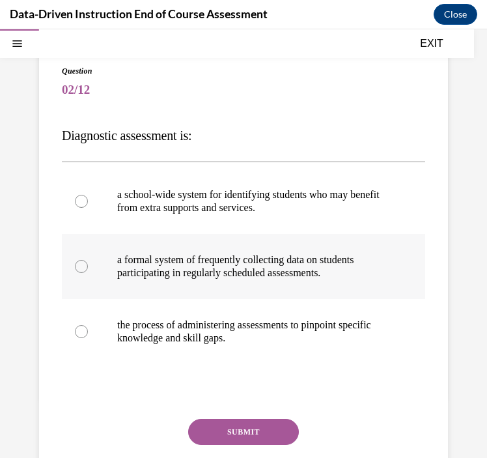
scroll to position [78, 0]
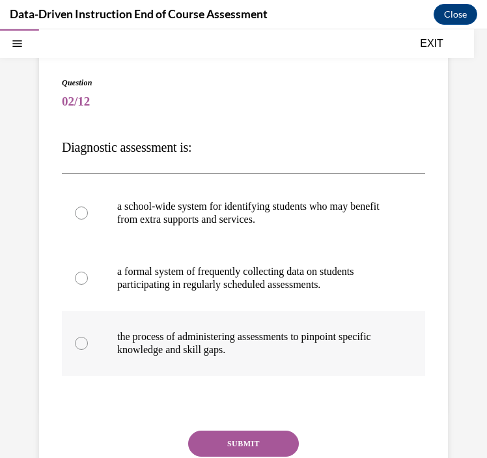
click at [163, 350] on p "the process of administering assessments to pinpoint specific knowledge and ski…" at bounding box center [254, 343] width 275 height 26
click at [88, 350] on input "the process of administering assessments to pinpoint specific knowledge and ski…" at bounding box center [81, 343] width 13 height 13
radio input "true"
click at [163, 350] on p "the process of administering assessments to pinpoint specific knowledge and ski…" at bounding box center [254, 343] width 275 height 26
click at [88, 350] on input "the process of administering assessments to pinpoint specific knowledge and ski…" at bounding box center [81, 343] width 13 height 13
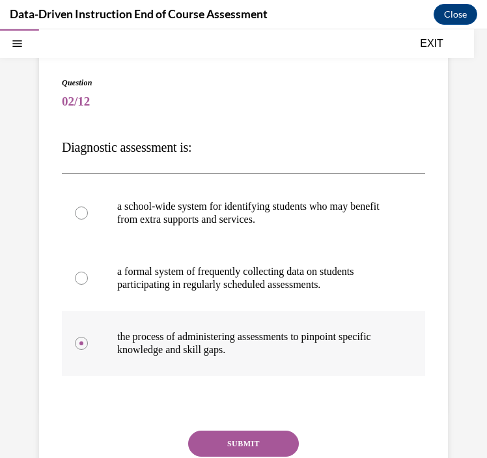
click at [118, 362] on label "the process of administering assessments to pinpoint specific knowledge and ski…" at bounding box center [243, 342] width 363 height 65
click at [88, 350] on input "the process of administering assessments to pinpoint specific knowledge and ski…" at bounding box center [81, 343] width 13 height 13
click at [221, 441] on button "SUBMIT" at bounding box center [243, 443] width 111 height 26
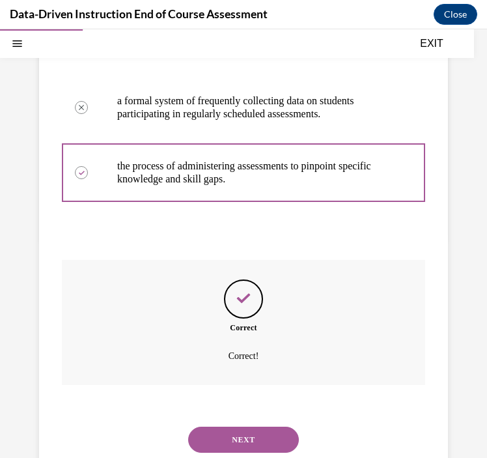
scroll to position [296, 0]
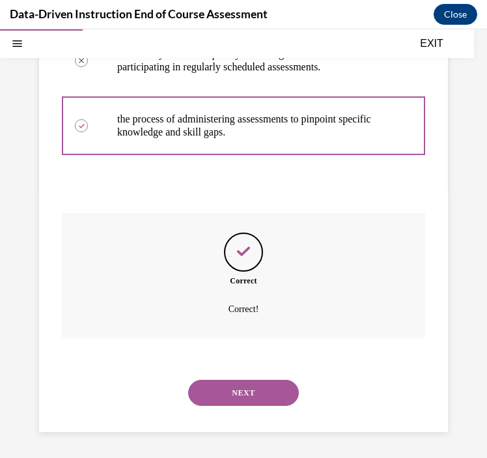
click at [251, 402] on button "NEXT" at bounding box center [243, 392] width 111 height 26
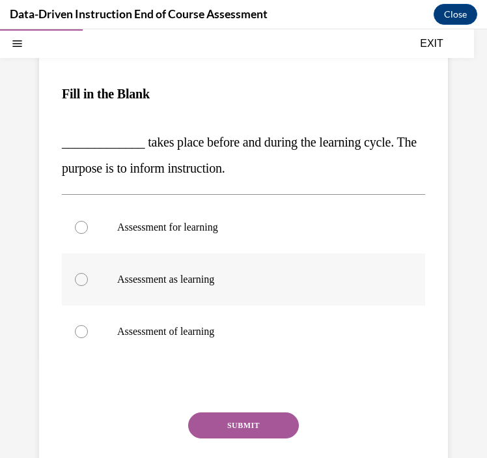
scroll to position [131, 0]
click at [116, 234] on label "Assessment for learning" at bounding box center [243, 227] width 363 height 52
click at [88, 234] on input "Assessment for learning" at bounding box center [81, 227] width 13 height 13
radio input "true"
click at [236, 422] on button "SUBMIT" at bounding box center [243, 425] width 111 height 26
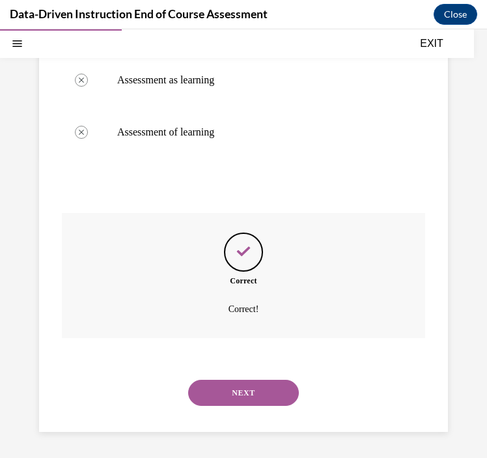
click at [225, 391] on button "NEXT" at bounding box center [243, 392] width 111 height 26
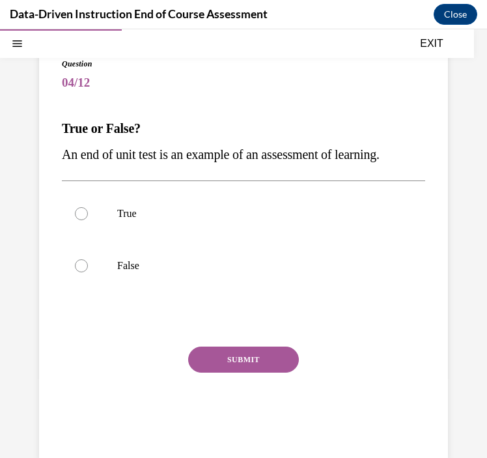
scroll to position [96, 0]
click at [93, 211] on label "True" at bounding box center [243, 214] width 363 height 52
click at [88, 211] on input "True" at bounding box center [81, 214] width 13 height 13
radio input "true"
click at [254, 363] on button "SUBMIT" at bounding box center [243, 360] width 111 height 26
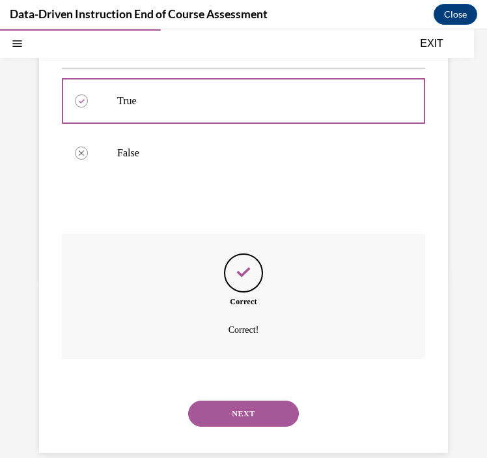
scroll to position [230, 0]
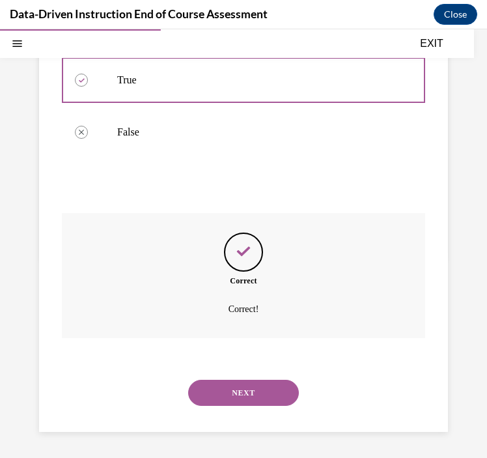
click at [225, 388] on button "NEXT" at bounding box center [243, 392] width 111 height 26
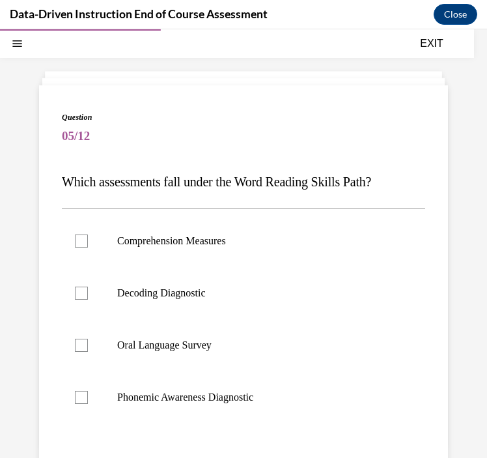
scroll to position [44, 0]
click at [186, 396] on p "Phonemic Awareness Diagnostic" at bounding box center [254, 396] width 275 height 13
click at [88, 396] on input "Phonemic Awareness Diagnostic" at bounding box center [81, 396] width 13 height 13
checkbox input "true"
drag, startPoint x: 170, startPoint y: 286, endPoint x: 177, endPoint y: 307, distance: 22.6
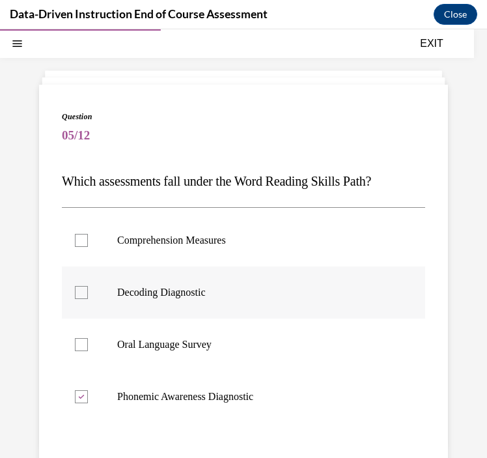
click at [170, 286] on p "Decoding Diagnostic" at bounding box center [254, 292] width 275 height 13
click at [88, 286] on input "Decoding Diagnostic" at bounding box center [81, 292] width 13 height 13
checkbox input "true"
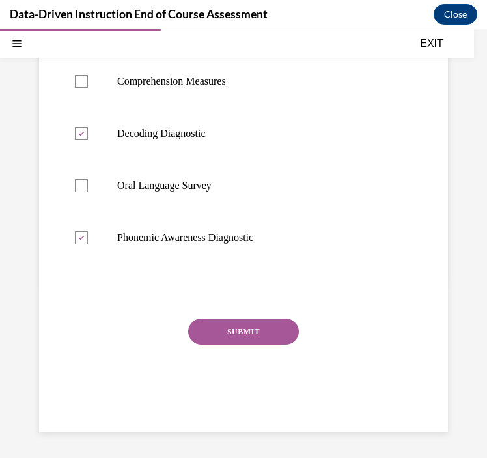
click at [229, 331] on button "SUBMIT" at bounding box center [243, 331] width 111 height 26
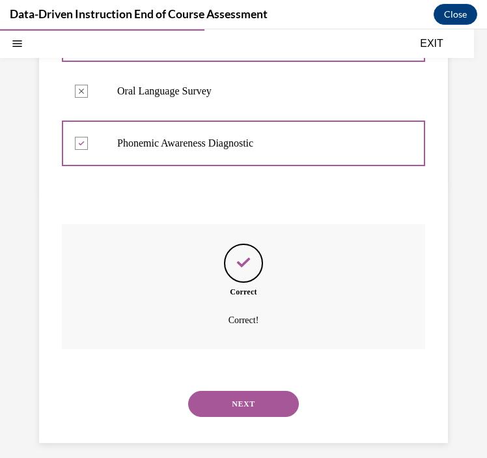
scroll to position [309, 0]
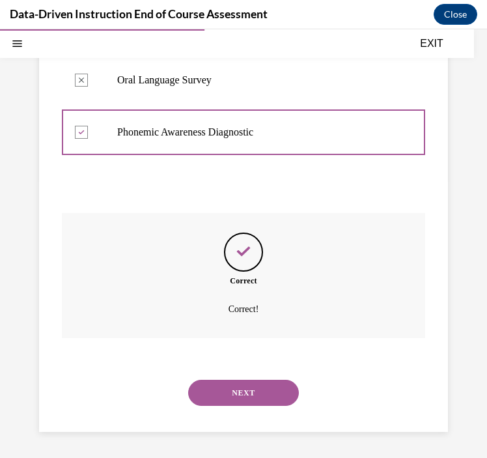
click at [207, 417] on div "NEXT" at bounding box center [243, 392] width 363 height 52
click at [204, 400] on button "NEXT" at bounding box center [243, 392] width 111 height 26
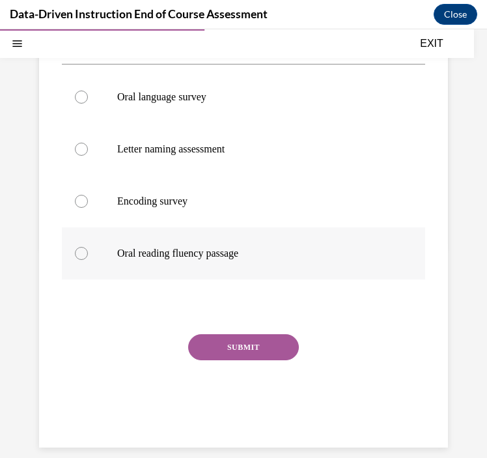
scroll to position [244, 0]
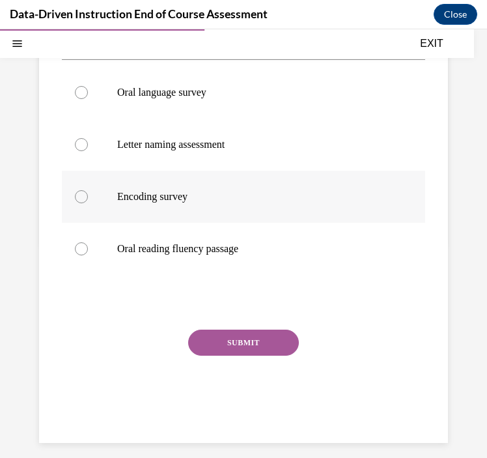
click at [166, 204] on label "Encoding survey" at bounding box center [243, 197] width 363 height 52
click at [88, 203] on input "Encoding survey" at bounding box center [81, 196] width 13 height 13
radio input "true"
click at [221, 341] on button "SUBMIT" at bounding box center [243, 342] width 111 height 26
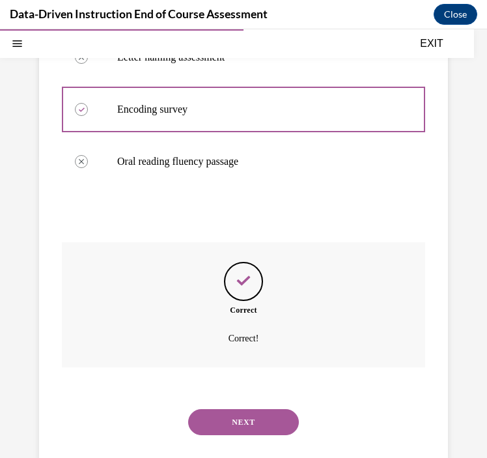
scroll to position [361, 0]
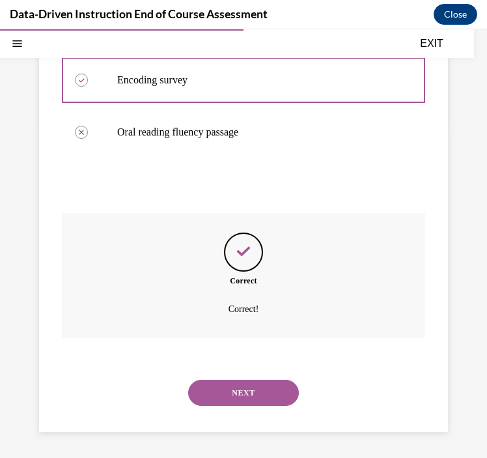
click at [223, 386] on button "NEXT" at bounding box center [243, 392] width 111 height 26
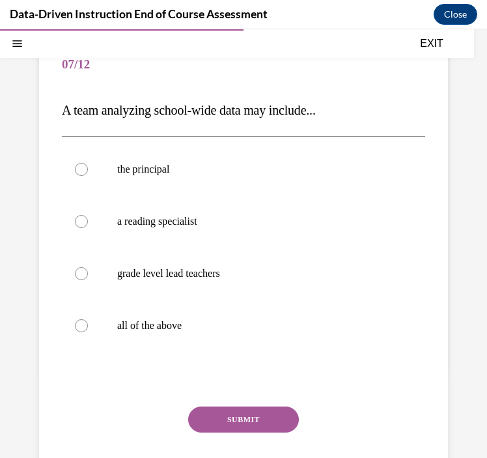
scroll to position [158, 0]
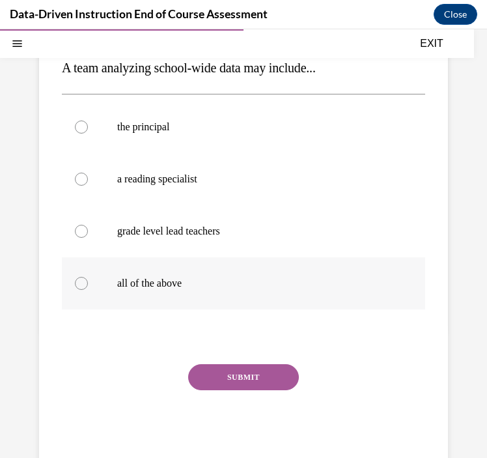
click at [129, 291] on label "all of the above" at bounding box center [243, 283] width 363 height 52
click at [88, 290] on input "all of the above" at bounding box center [81, 283] width 13 height 13
radio input "true"
click at [227, 376] on button "SUBMIT" at bounding box center [243, 377] width 111 height 26
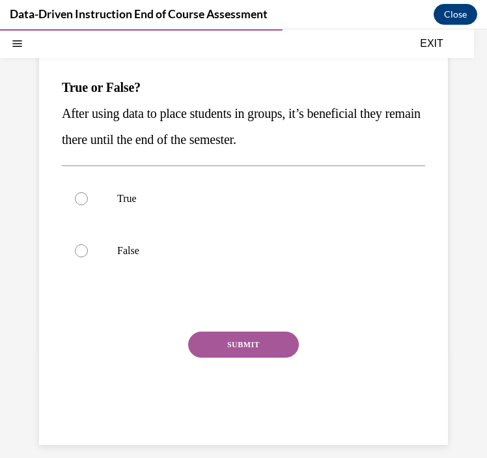
scroll to position [151, 0]
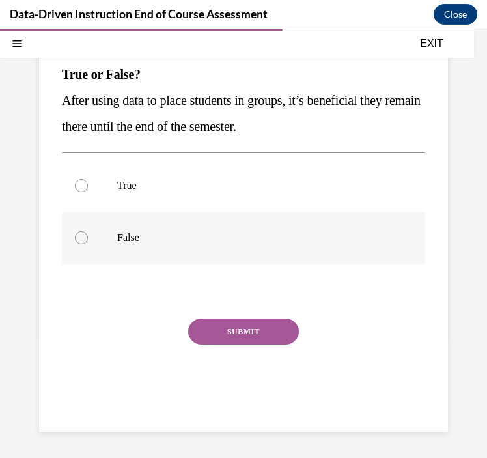
click at [147, 248] on label "False" at bounding box center [243, 238] width 363 height 52
click at [88, 244] on input "False" at bounding box center [81, 237] width 13 height 13
radio input "true"
click at [226, 325] on button "SUBMIT" at bounding box center [243, 331] width 111 height 26
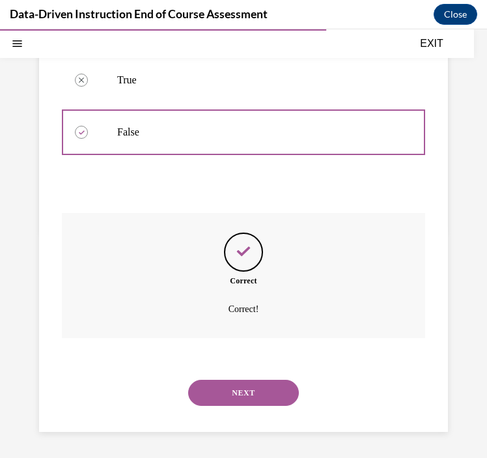
click at [230, 395] on button "NEXT" at bounding box center [243, 392] width 111 height 26
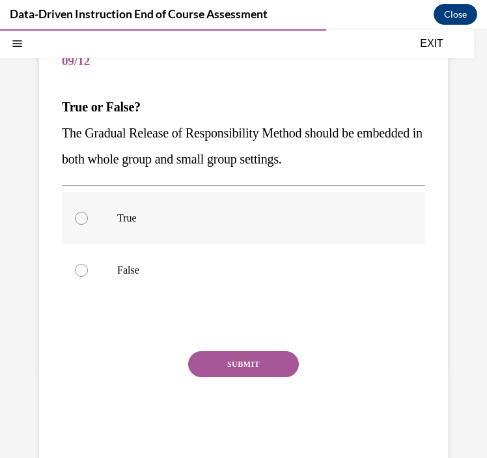
click at [128, 220] on p "True" at bounding box center [254, 218] width 275 height 13
click at [88, 220] on input "True" at bounding box center [81, 218] width 13 height 13
radio input "true"
click at [230, 369] on button "SUBMIT" at bounding box center [243, 364] width 111 height 26
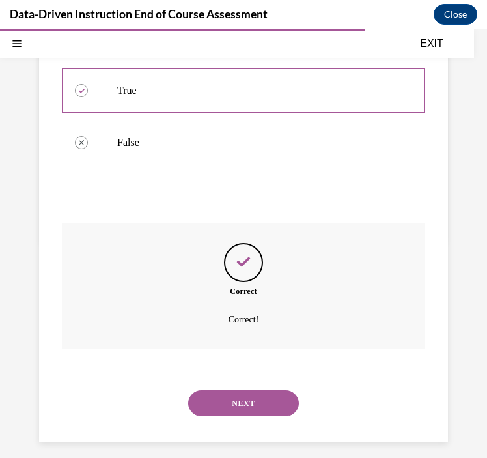
scroll to position [256, 0]
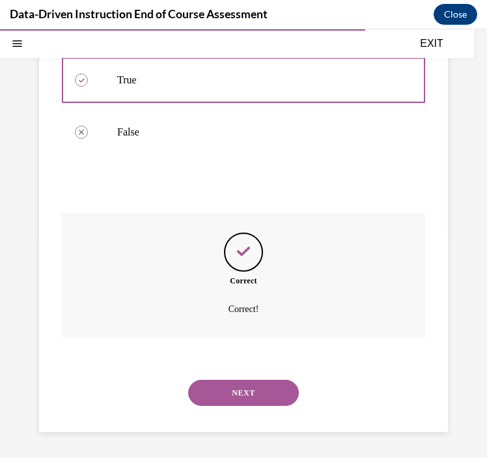
click at [236, 401] on button "NEXT" at bounding box center [243, 392] width 111 height 26
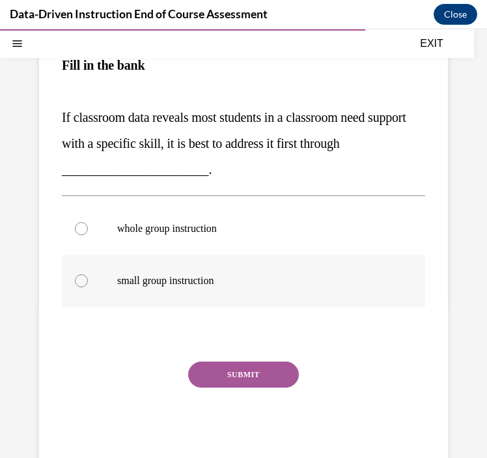
scroll to position [225, 0]
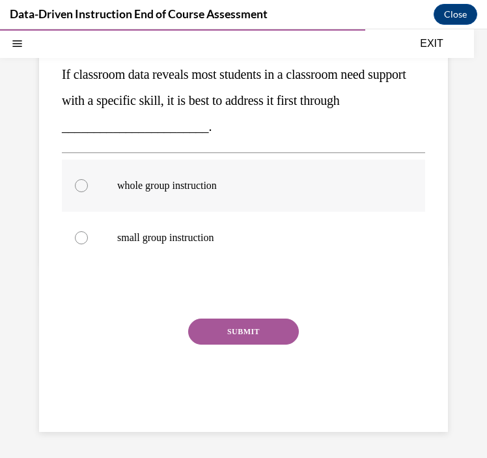
click at [154, 182] on p "whole group instruction" at bounding box center [254, 185] width 275 height 13
click at [88, 182] on input "whole group instruction" at bounding box center [81, 185] width 13 height 13
radio input "true"
click at [236, 322] on button "SUBMIT" at bounding box center [243, 331] width 111 height 26
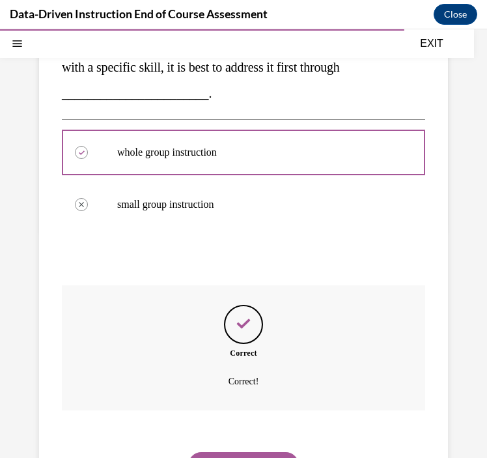
scroll to position [331, 0]
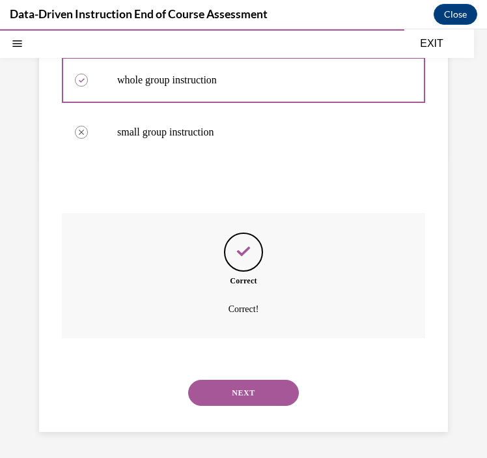
click at [242, 380] on button "NEXT" at bounding box center [243, 392] width 111 height 26
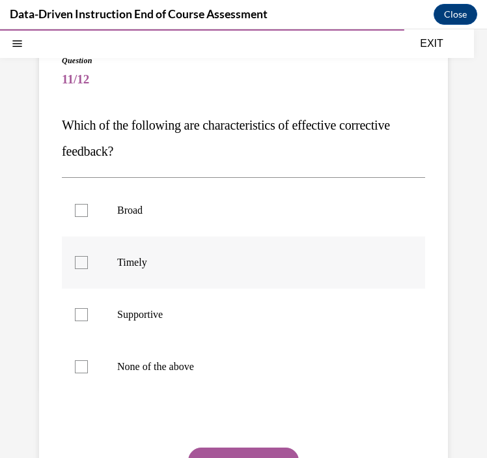
scroll to position [102, 0]
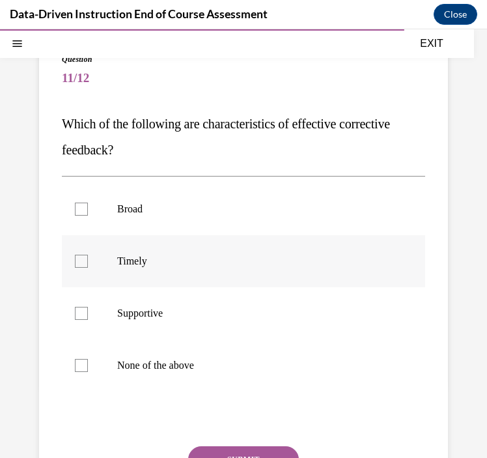
click at [163, 275] on label "Timely" at bounding box center [243, 261] width 363 height 52
click at [88, 268] on input "Timely" at bounding box center [81, 261] width 13 height 13
checkbox input "true"
click at [172, 310] on p "Supportive" at bounding box center [254, 313] width 275 height 13
click at [88, 310] on input "Supportive" at bounding box center [81, 313] width 13 height 13
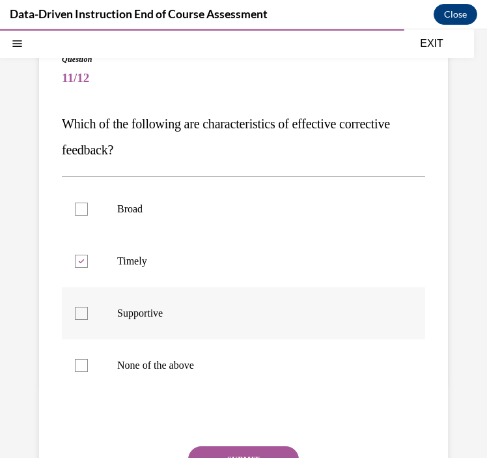
checkbox input "true"
click at [236, 448] on button "SUBMIT" at bounding box center [243, 459] width 111 height 26
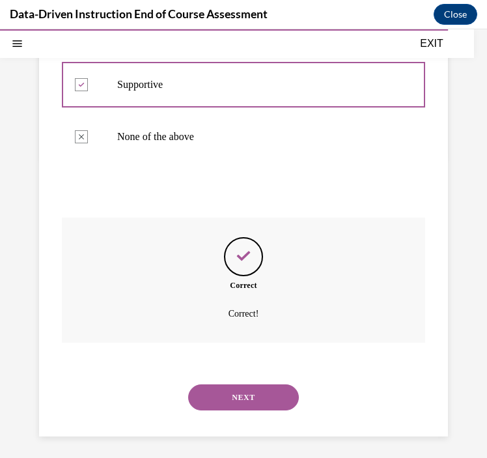
scroll to position [335, 0]
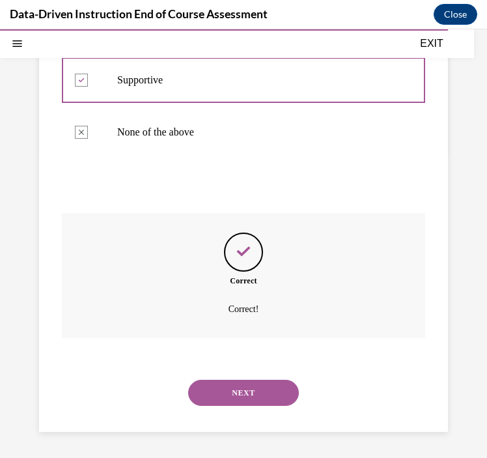
click at [232, 396] on button "NEXT" at bounding box center [243, 392] width 111 height 26
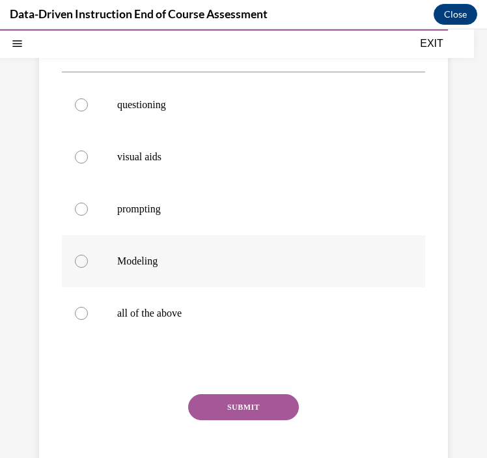
scroll to position [180, 0]
click at [160, 315] on p "all of the above" at bounding box center [254, 312] width 275 height 13
click at [88, 315] on input "all of the above" at bounding box center [81, 312] width 13 height 13
radio input "true"
click at [240, 398] on button "SUBMIT" at bounding box center [243, 406] width 111 height 26
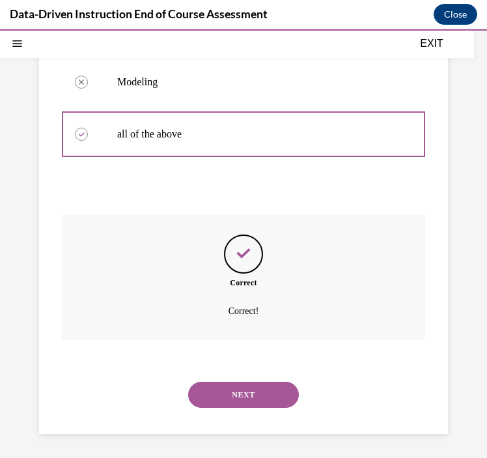
scroll to position [361, 0]
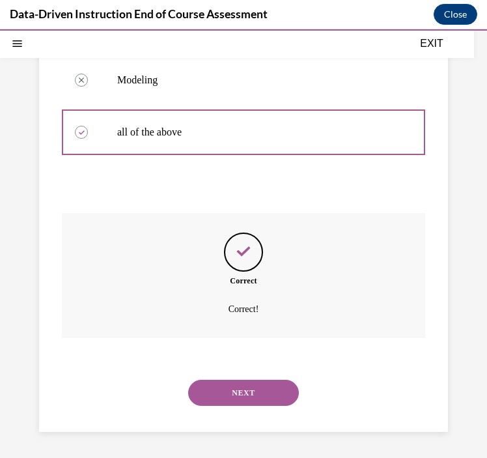
click at [240, 392] on button "NEXT" at bounding box center [243, 392] width 111 height 26
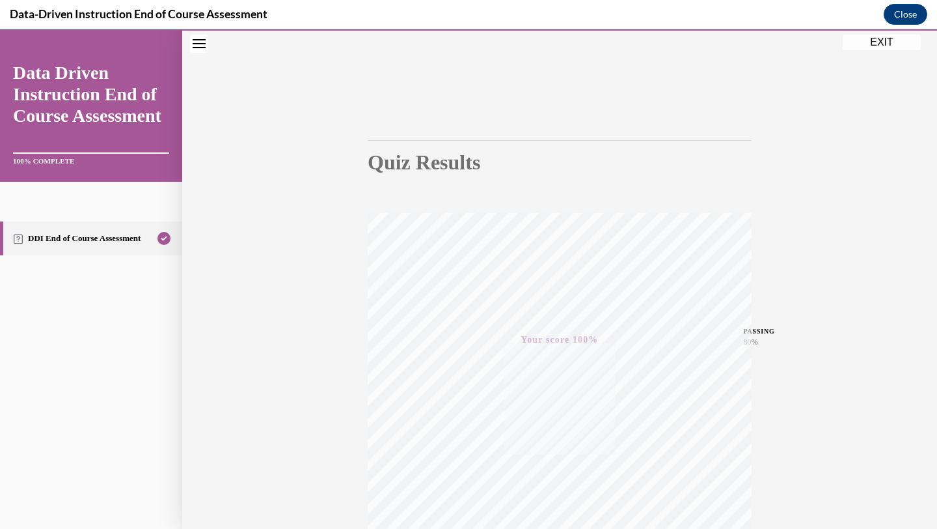
scroll to position [0, 0]
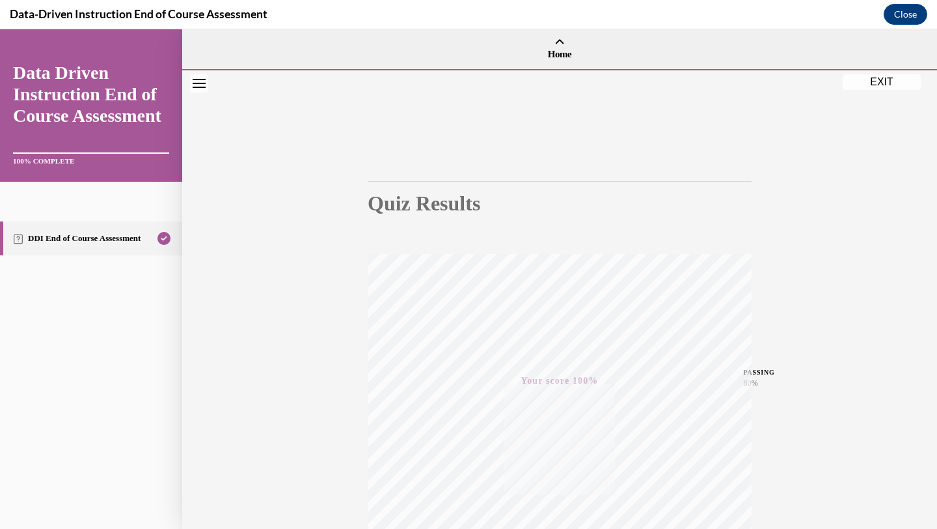
click at [889, 75] on button "EXIT" at bounding box center [882, 82] width 78 height 16
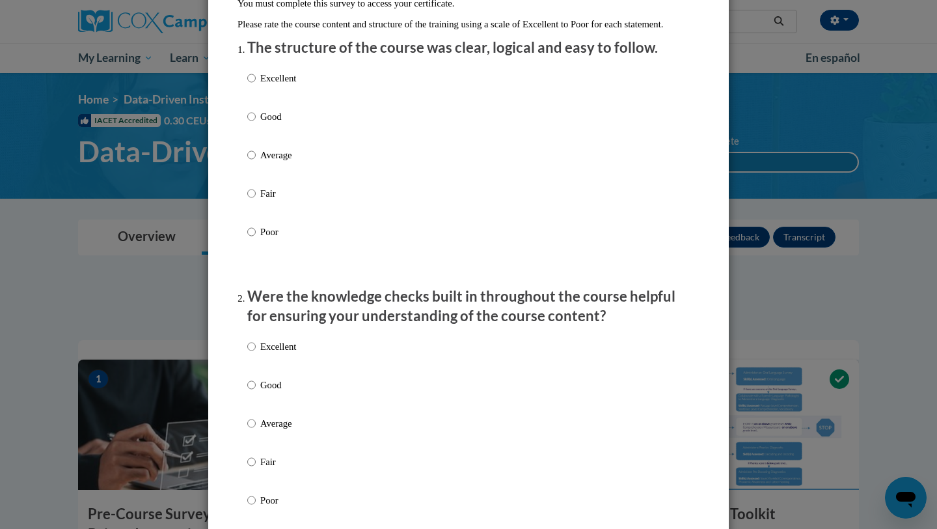
scroll to position [131, 0]
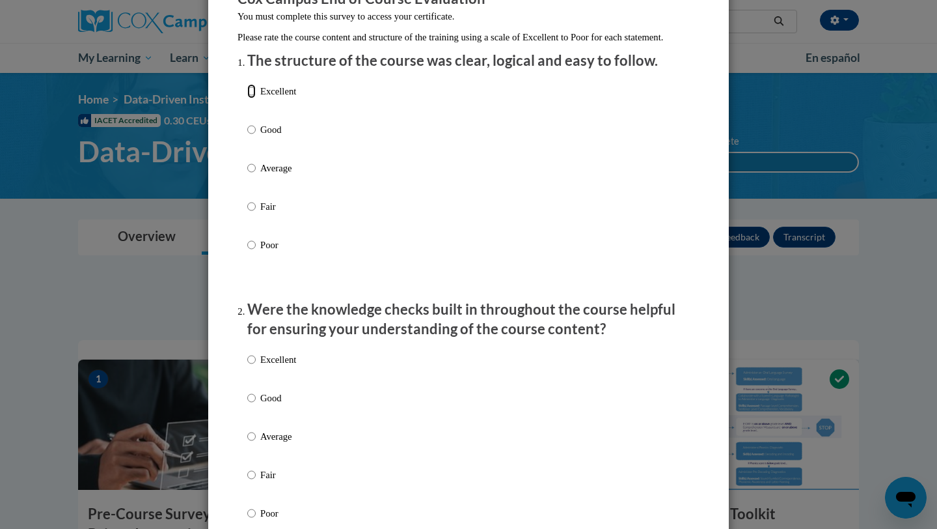
click at [247, 98] on input "Excellent" at bounding box center [251, 91] width 8 height 14
radio input "true"
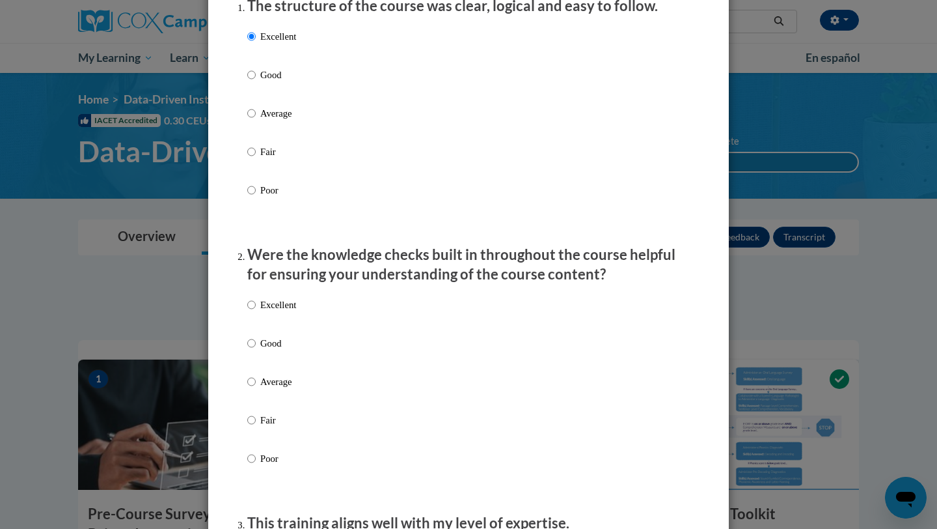
click at [283, 312] on p "Excellent" at bounding box center [278, 304] width 36 height 14
click at [256, 312] on input "Excellent" at bounding box center [251, 304] width 8 height 14
radio input "true"
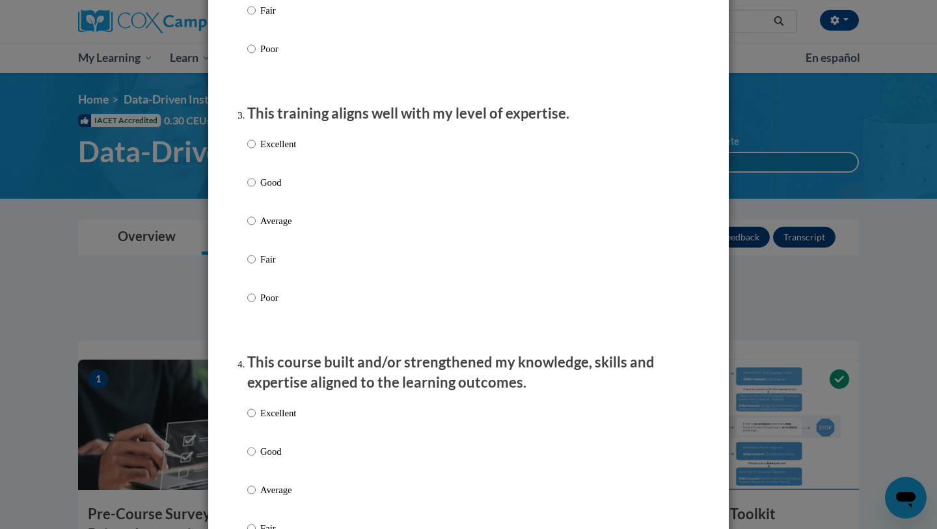
click at [266, 151] on p "Excellent" at bounding box center [278, 144] width 36 height 14
click at [256, 151] on input "Excellent" at bounding box center [251, 144] width 8 height 14
radio input "true"
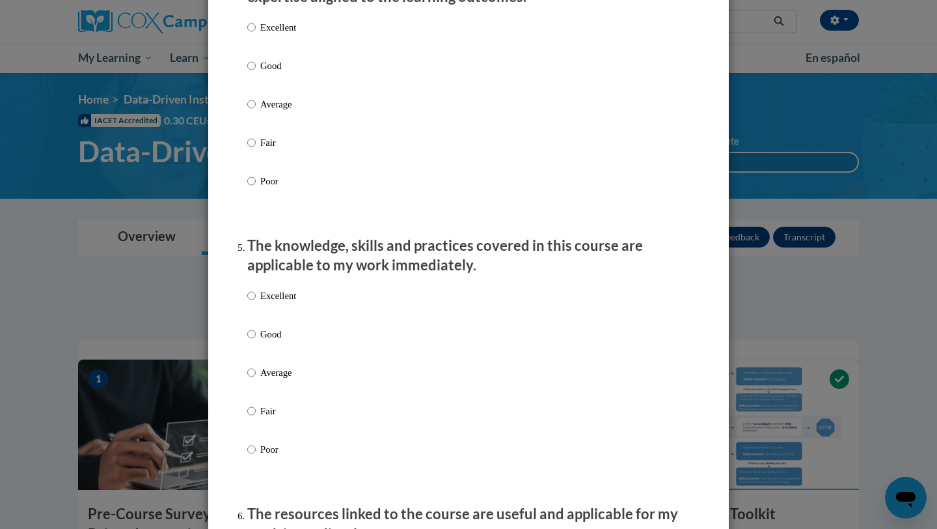
click at [264, 34] on p "Excellent" at bounding box center [278, 27] width 36 height 14
click at [256, 34] on input "Excellent" at bounding box center [251, 27] width 8 height 14
radio input "true"
click at [277, 303] on p "Excellent" at bounding box center [278, 295] width 36 height 14
click at [256, 303] on input "Excellent" at bounding box center [251, 295] width 8 height 14
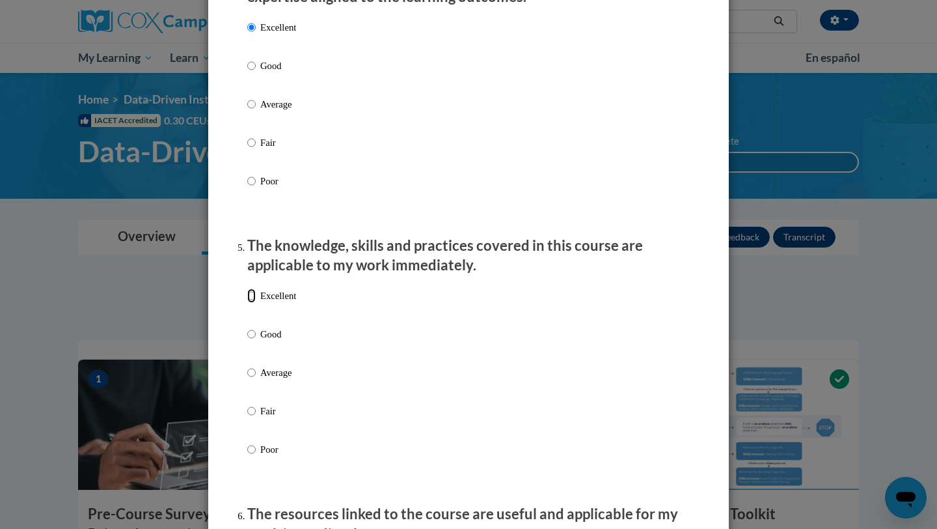
radio input "true"
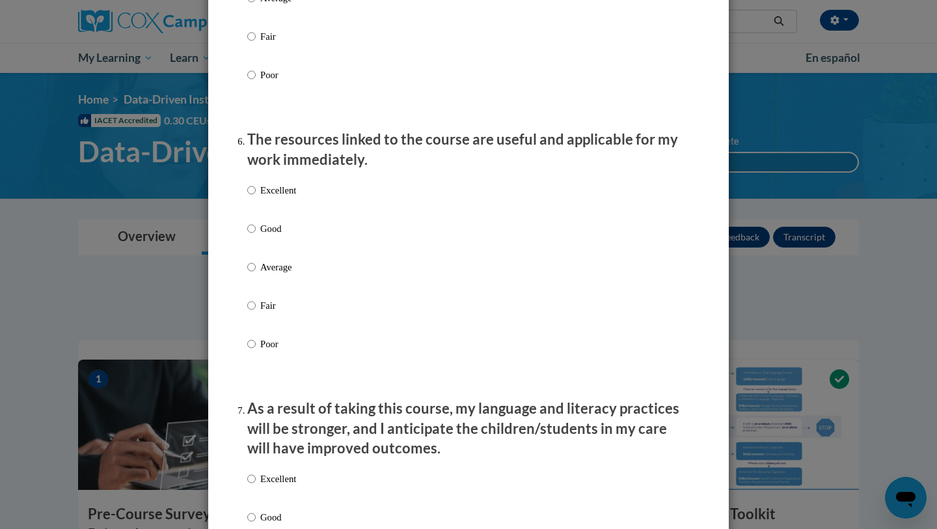
click at [266, 193] on div "Excellent Good Average Fair Poor" at bounding box center [271, 277] width 49 height 202
click at [269, 197] on p "Excellent" at bounding box center [278, 190] width 36 height 14
click at [256, 197] on input "Excellent" at bounding box center [251, 190] width 8 height 14
radio input "true"
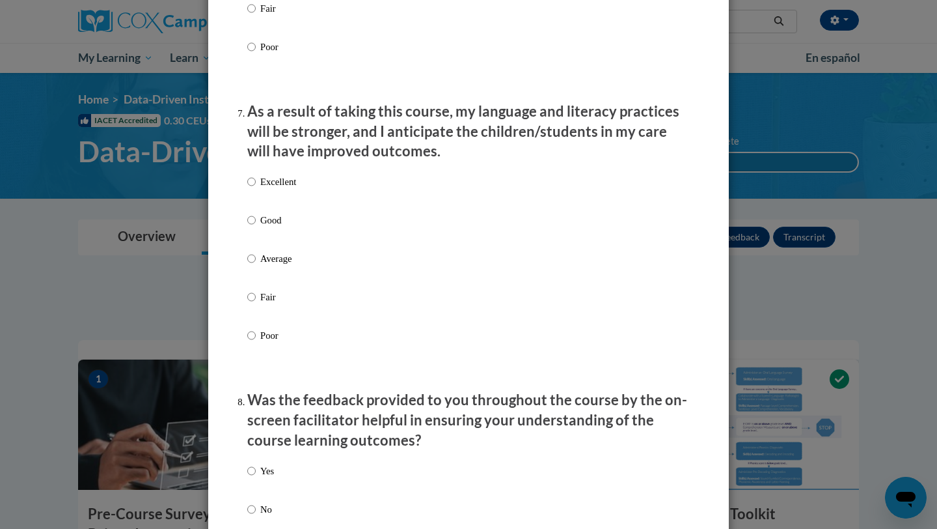
click at [274, 189] on p "Excellent" at bounding box center [278, 181] width 36 height 14
click at [256, 189] on input "Excellent" at bounding box center [251, 181] width 8 height 14
radio input "true"
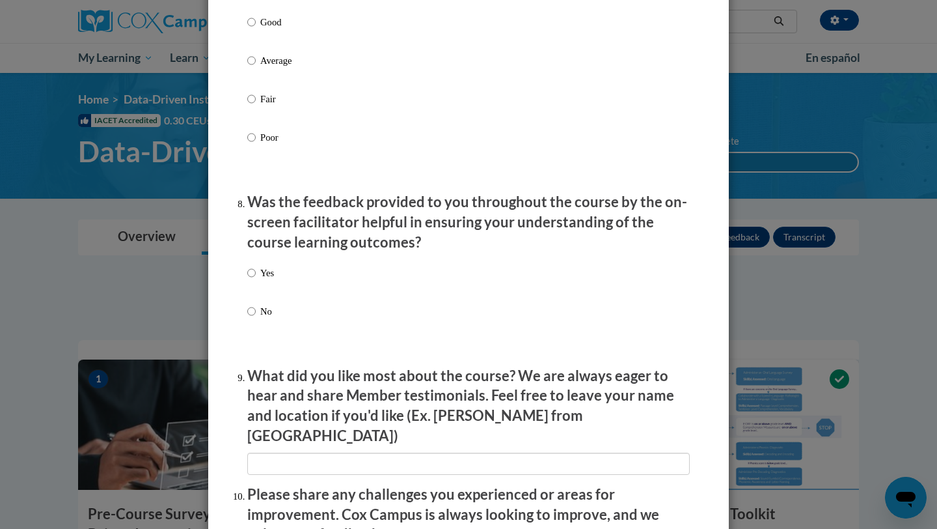
click at [260, 280] on p "Yes" at bounding box center [267, 273] width 14 height 14
click at [256, 280] on input "Yes" at bounding box center [251, 273] width 8 height 14
radio input "true"
